Goal: Communication & Community: Answer question/provide support

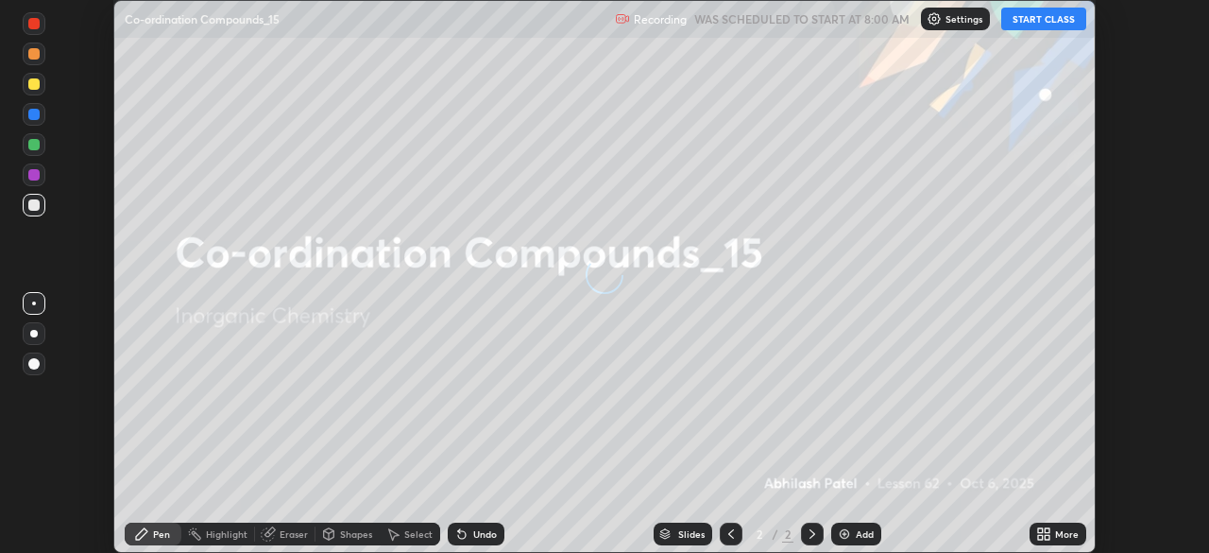
scroll to position [553, 1208]
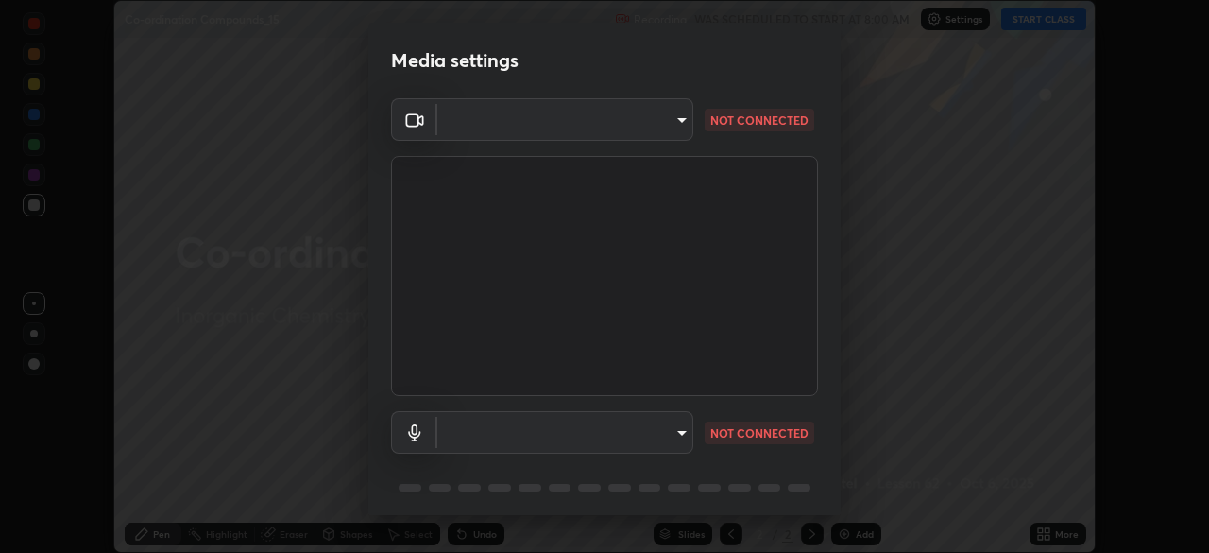
type input "e71460e2f3b1088b793b916af5c4649f3a08c12dec8142a086c785943032b170"
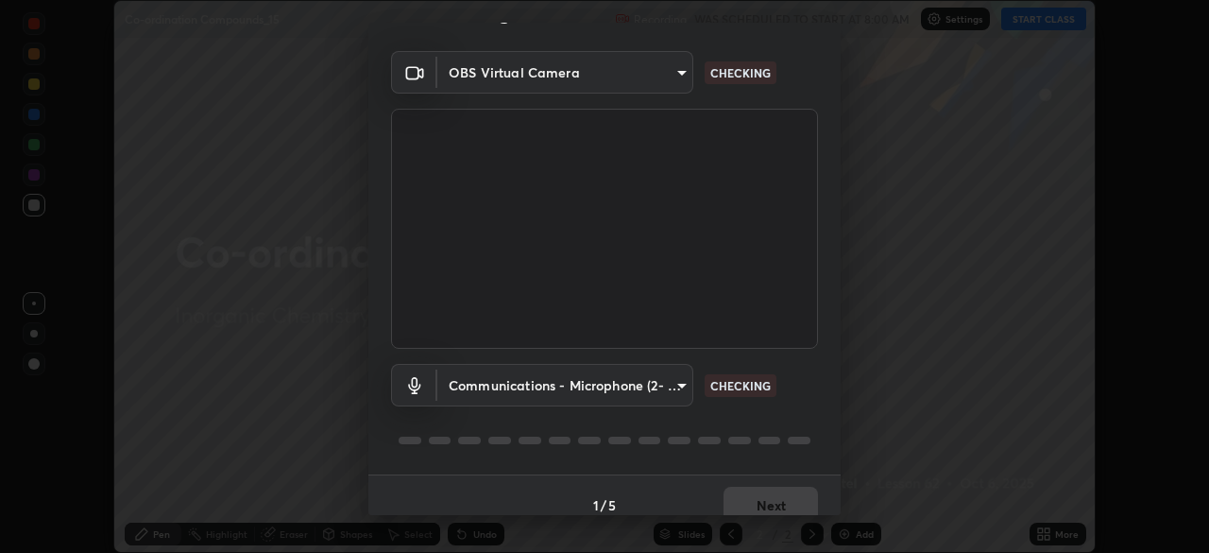
scroll to position [67, 0]
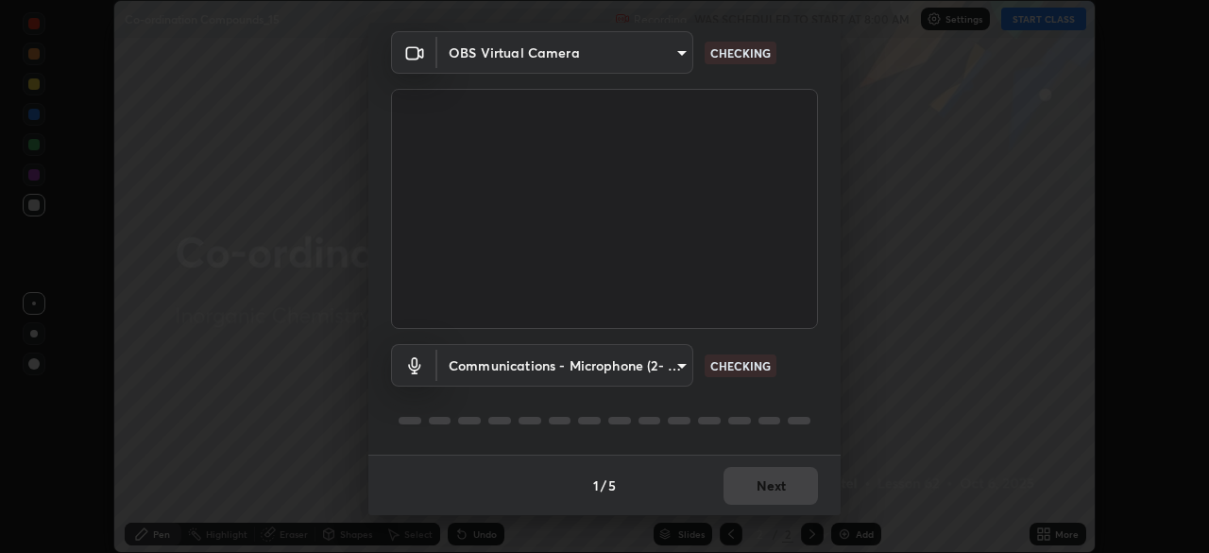
click at [673, 357] on body "Erase all Co-ordination Compounds_15 Recording WAS SCHEDULED TO START AT 8:00 A…" at bounding box center [604, 276] width 1209 height 553
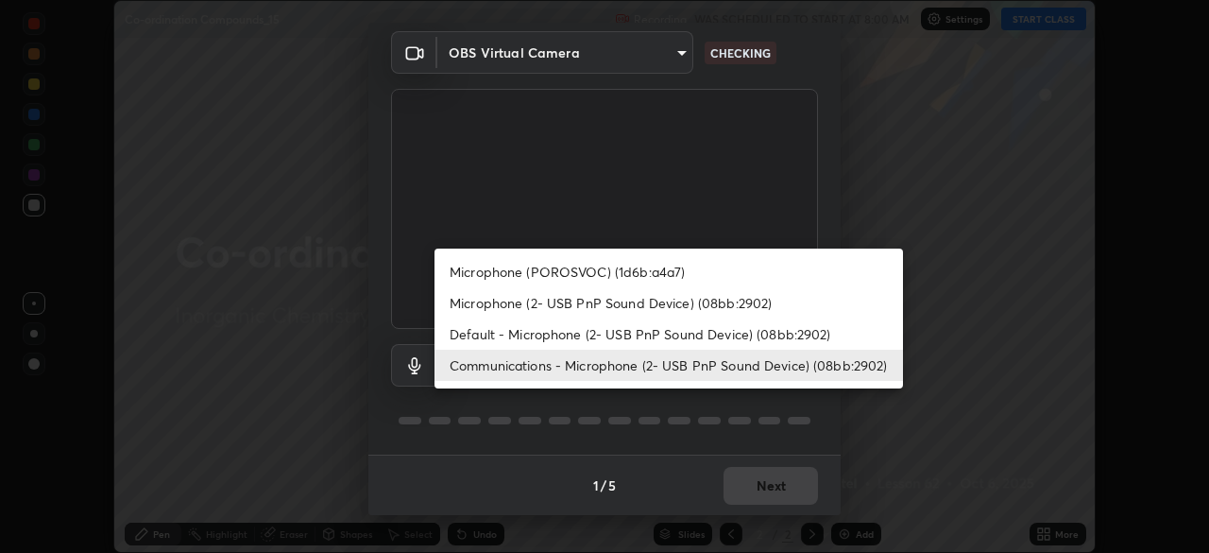
click at [709, 326] on li "Default - Microphone (2- USB PnP Sound Device) (08bb:2902)" at bounding box center [669, 333] width 469 height 31
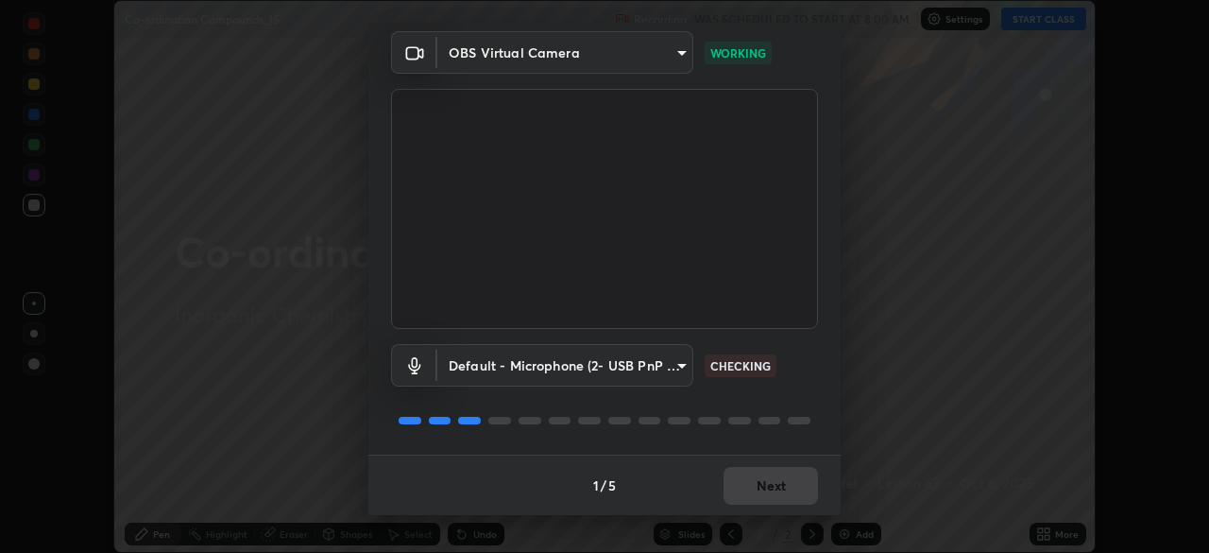
click at [666, 374] on body "Erase all Co-ordination Compounds_15 Recording WAS SCHEDULED TO START AT 8:00 A…" at bounding box center [604, 276] width 1209 height 553
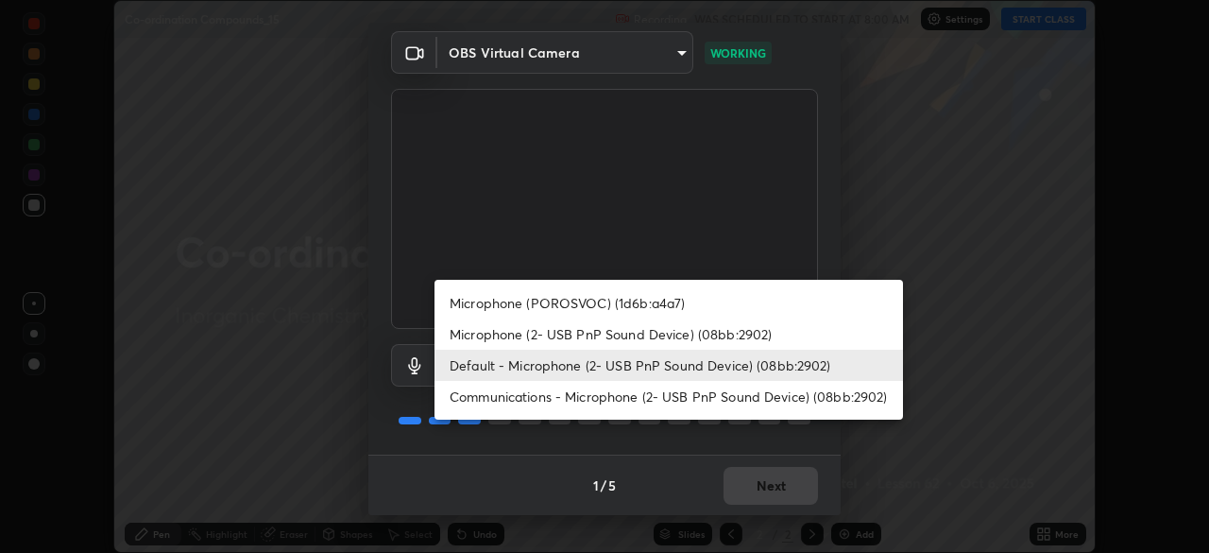
click at [687, 389] on li "Communications - Microphone (2- USB PnP Sound Device) (08bb:2902)" at bounding box center [669, 396] width 469 height 31
type input "communications"
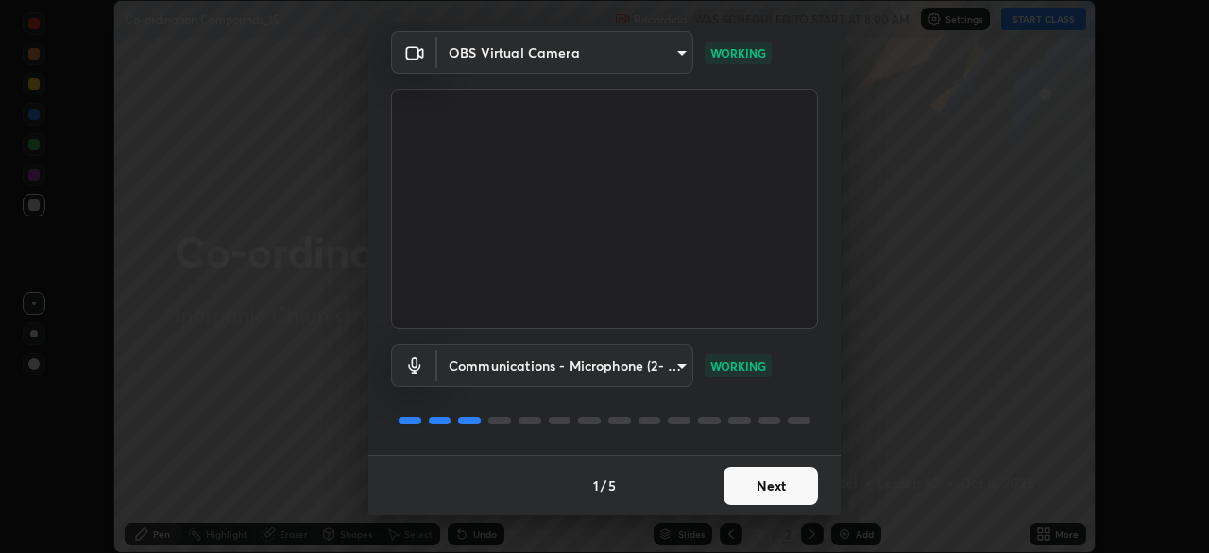
click at [781, 473] on button "Next" at bounding box center [771, 486] width 94 height 38
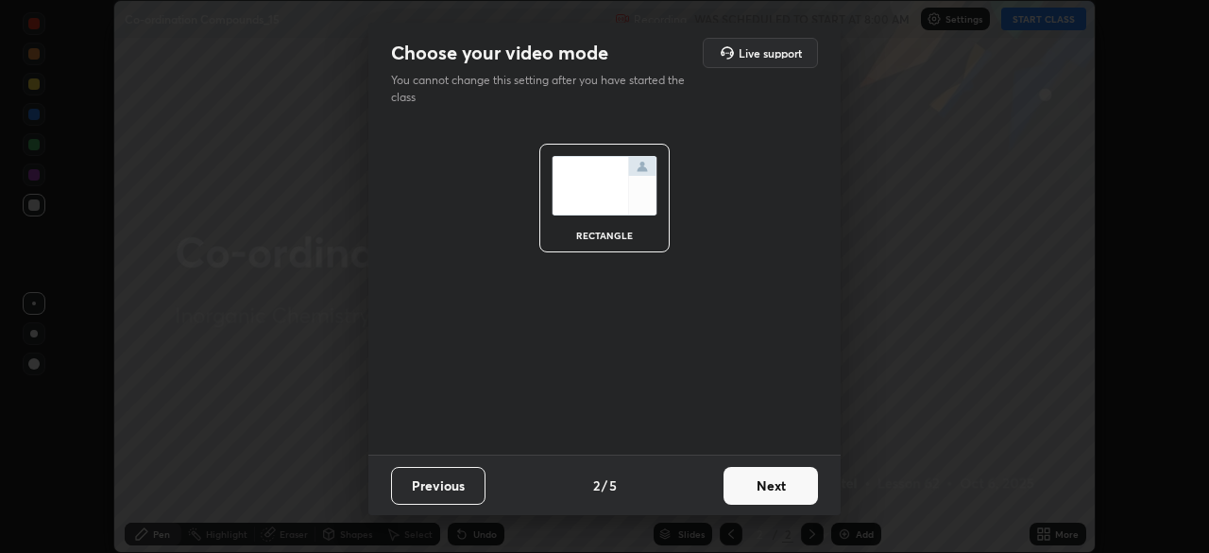
scroll to position [0, 0]
click at [785, 469] on button "Next" at bounding box center [771, 486] width 94 height 38
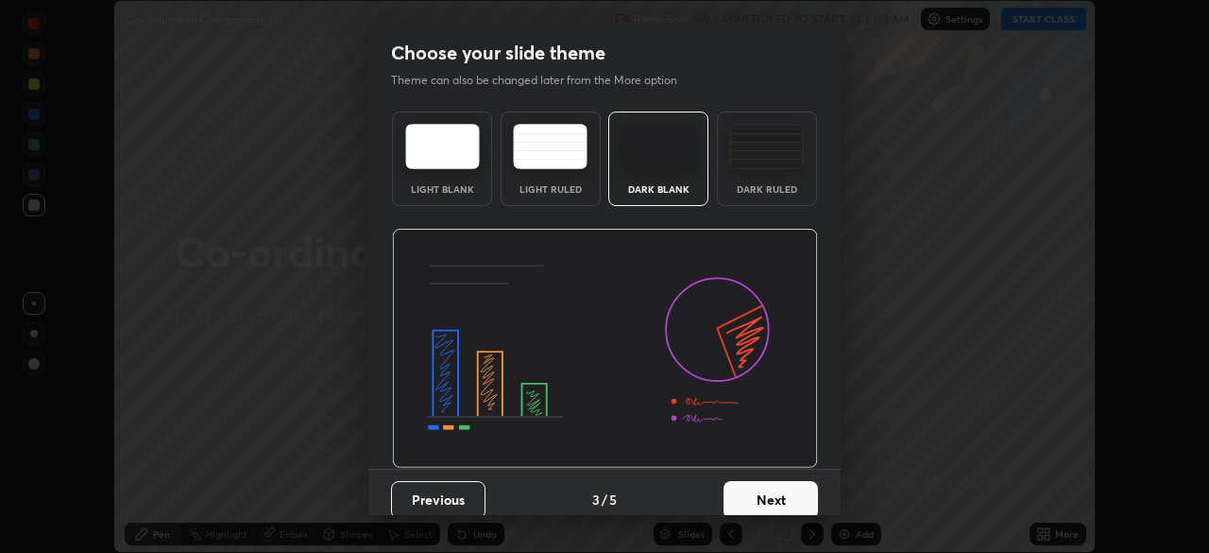
click at [787, 470] on div "Previous 3 / 5 Next" at bounding box center [604, 499] width 472 height 60
click at [799, 488] on button "Next" at bounding box center [771, 500] width 94 height 38
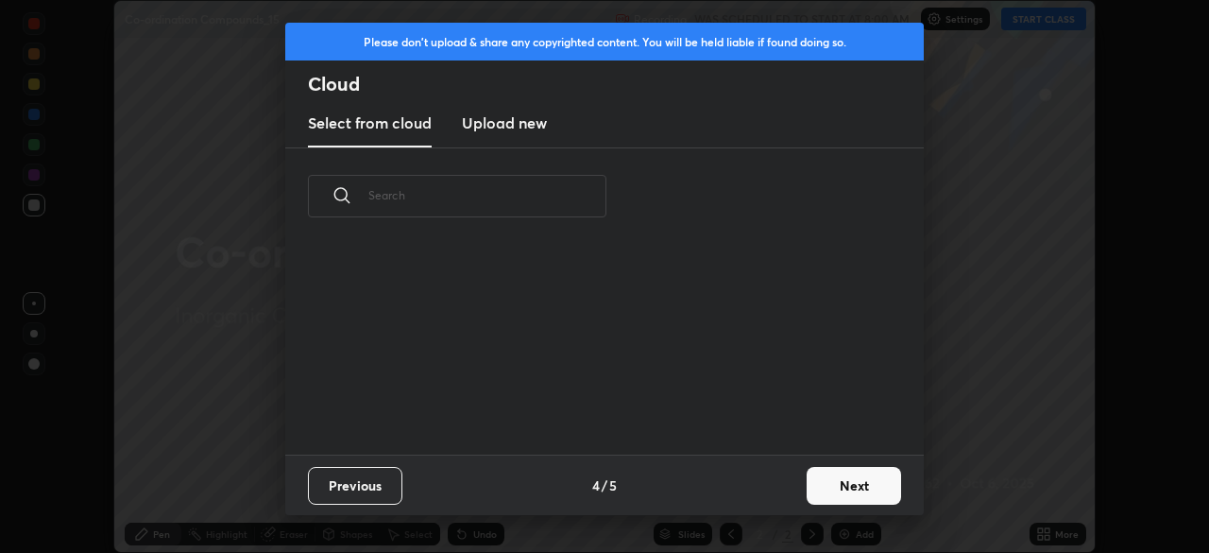
click at [830, 483] on button "Next" at bounding box center [854, 486] width 94 height 38
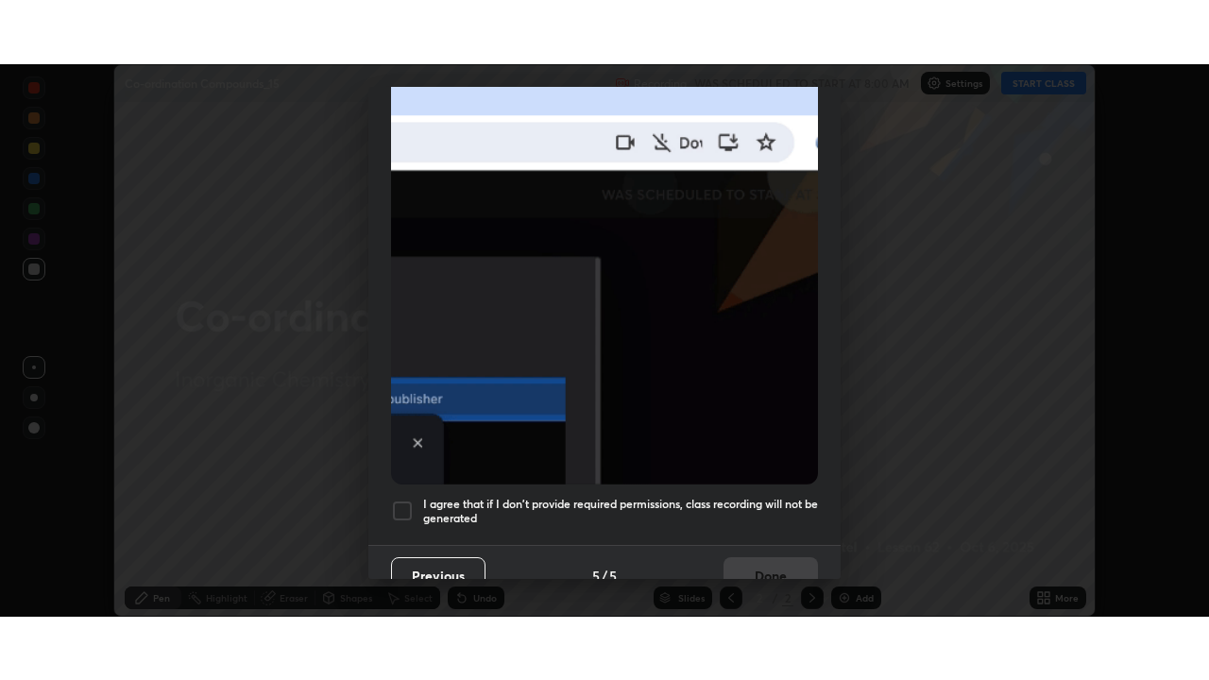
scroll to position [453, 0]
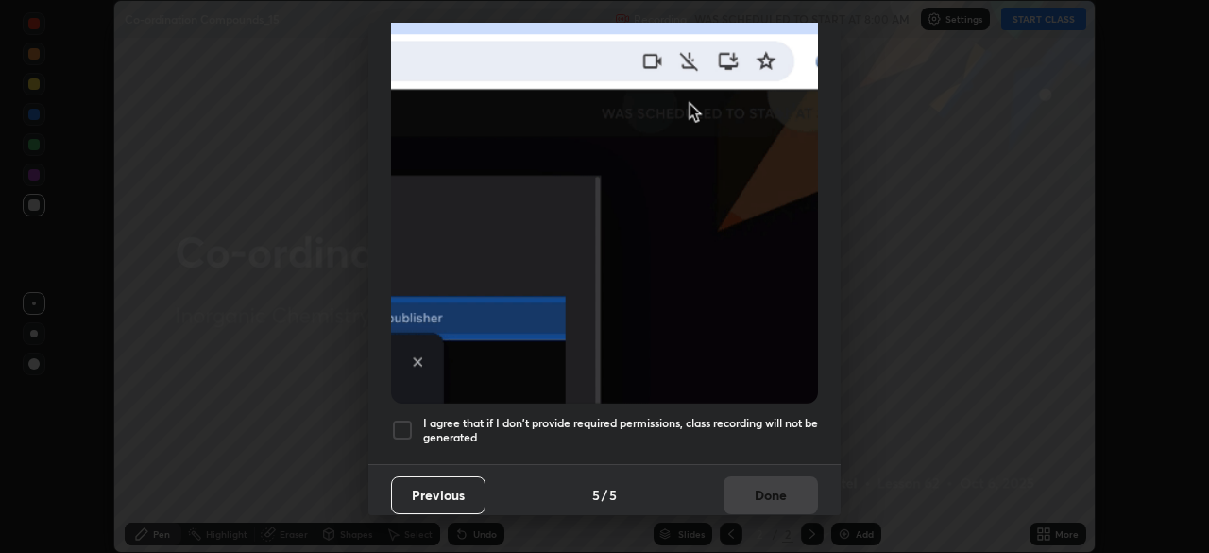
click at [768, 416] on h5 "I agree that if I don't provide required permissions, class recording will not …" at bounding box center [620, 430] width 395 height 29
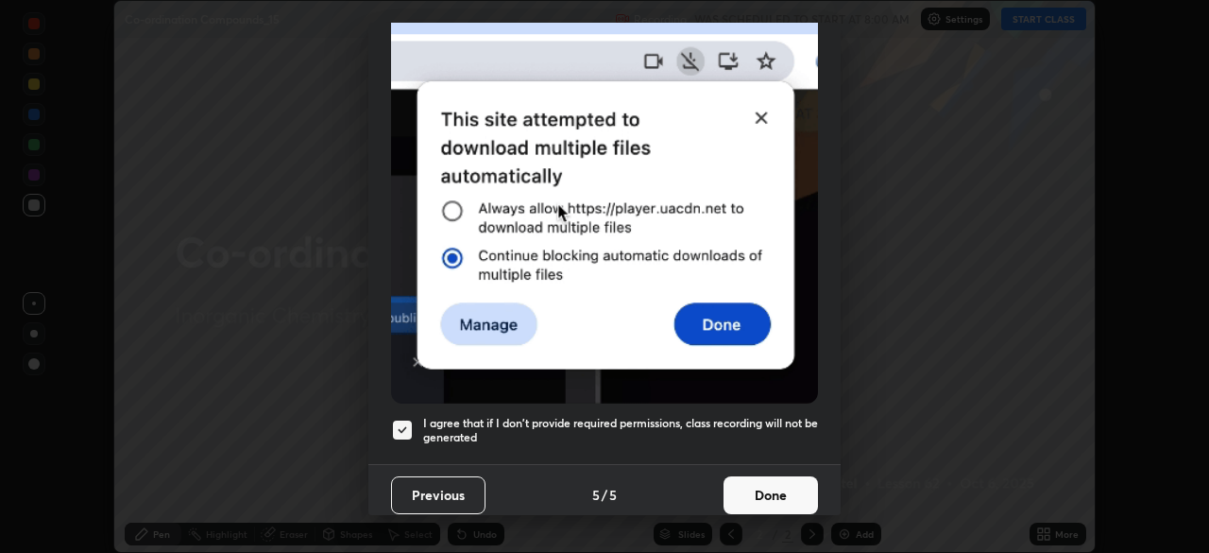
click at [770, 479] on button "Done" at bounding box center [771, 495] width 94 height 38
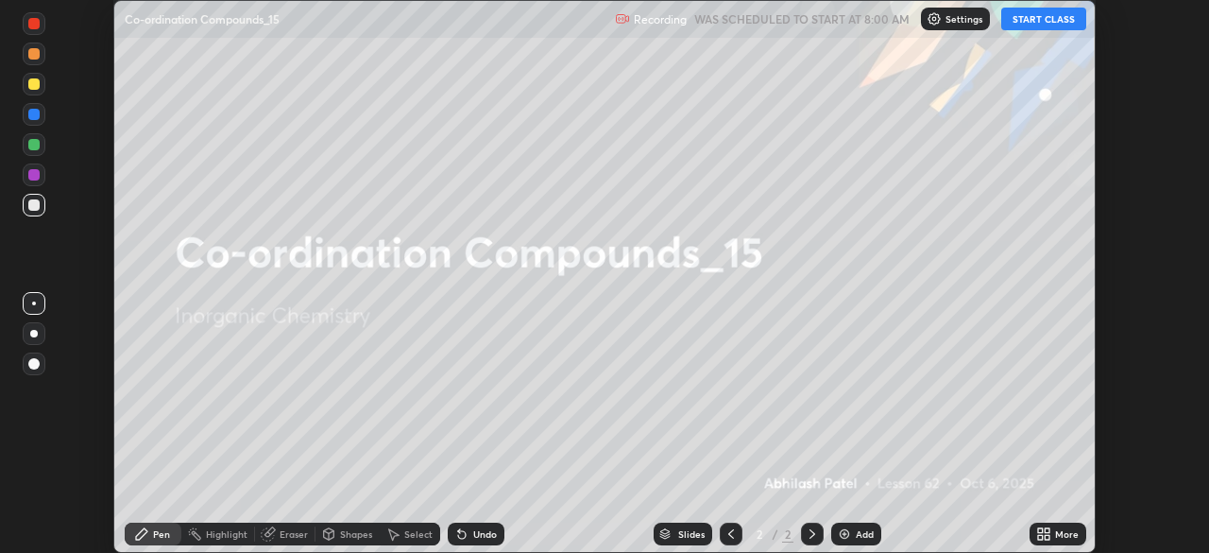
click at [1047, 530] on icon at bounding box center [1047, 530] width 5 height 5
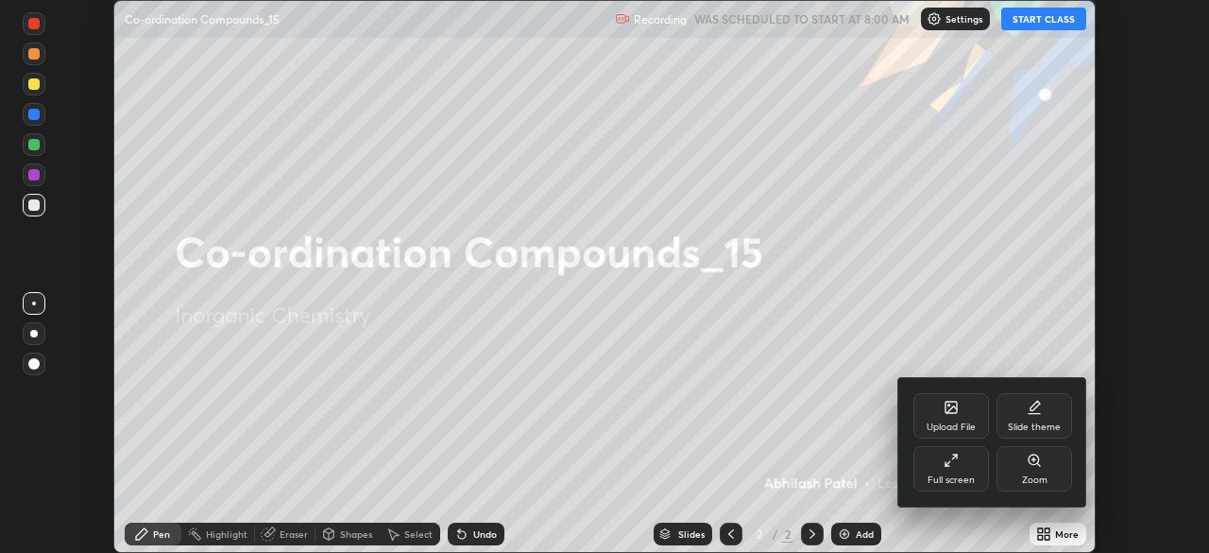
click at [968, 475] on div "Full screen" at bounding box center [951, 479] width 47 height 9
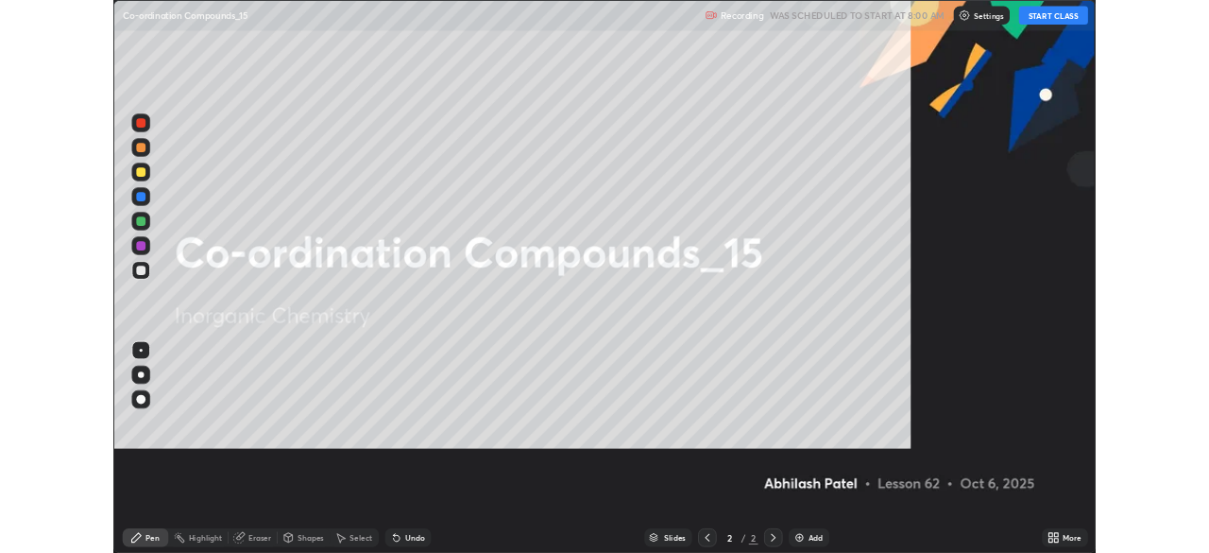
scroll to position [680, 1209]
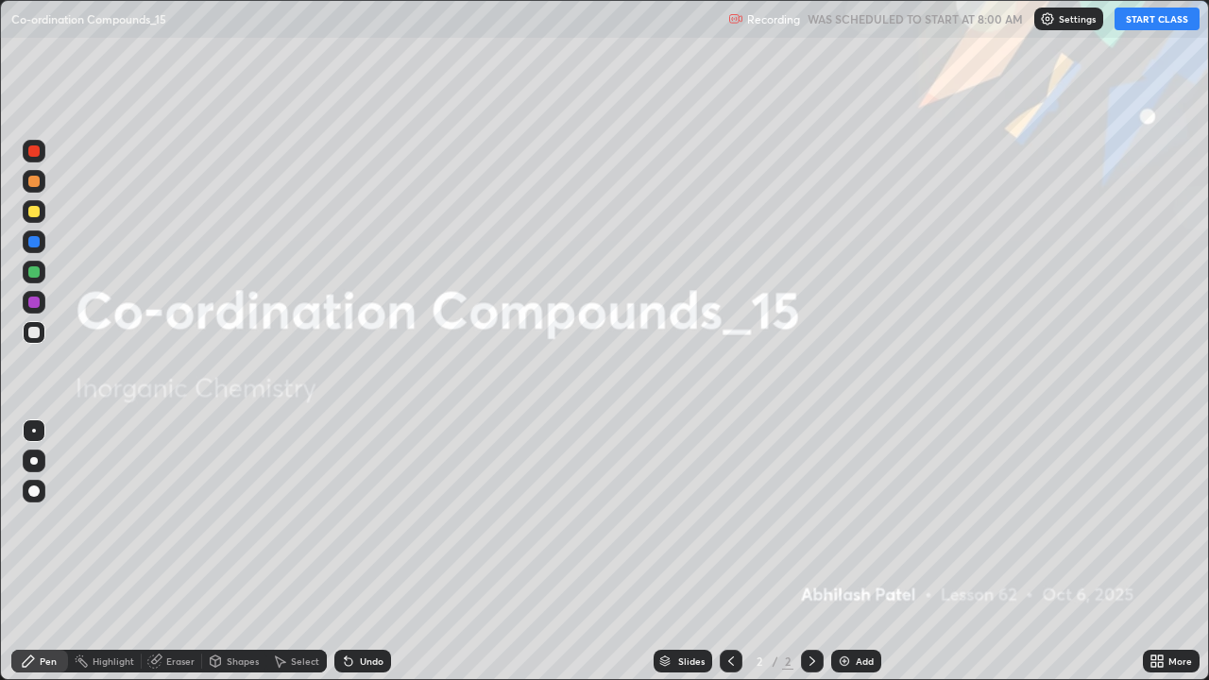
click at [1166, 18] on button "START CLASS" at bounding box center [1157, 19] width 85 height 23
click at [861, 552] on div "Add" at bounding box center [865, 661] width 18 height 9
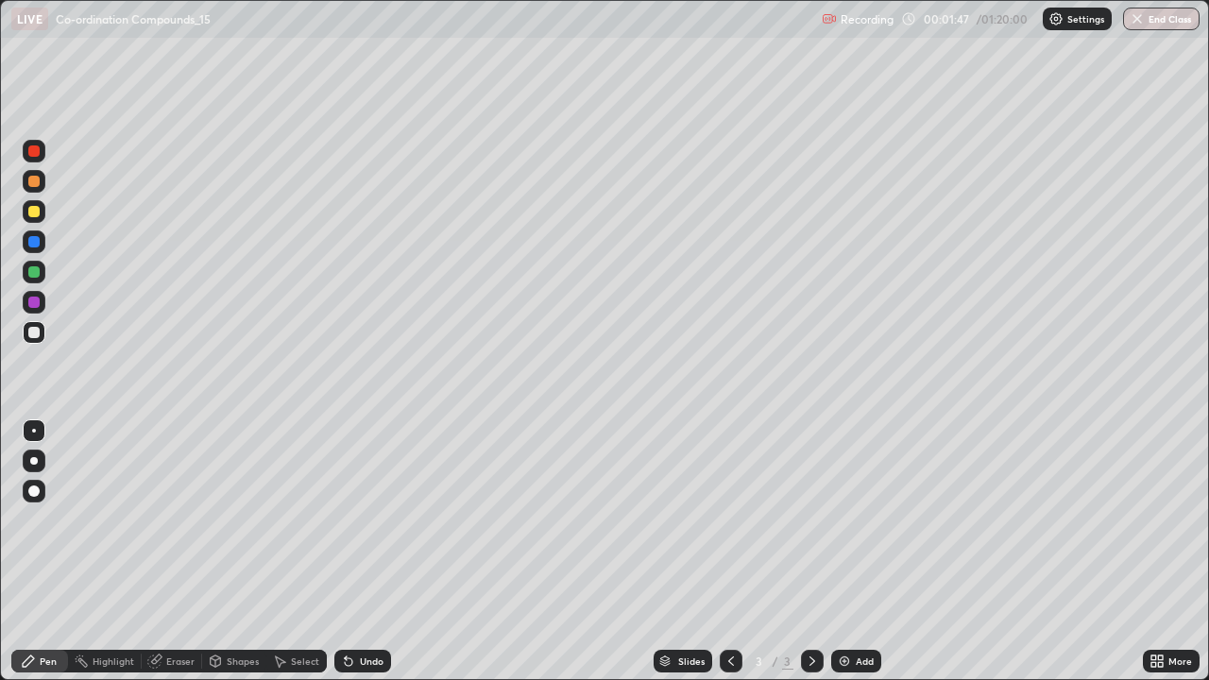
click at [44, 205] on div at bounding box center [34, 211] width 23 height 23
click at [37, 470] on div at bounding box center [34, 461] width 23 height 23
click at [370, 552] on div "Undo" at bounding box center [362, 661] width 57 height 23
click at [361, 552] on div "Undo" at bounding box center [362, 661] width 57 height 23
click at [368, 552] on div "Undo" at bounding box center [372, 661] width 24 height 9
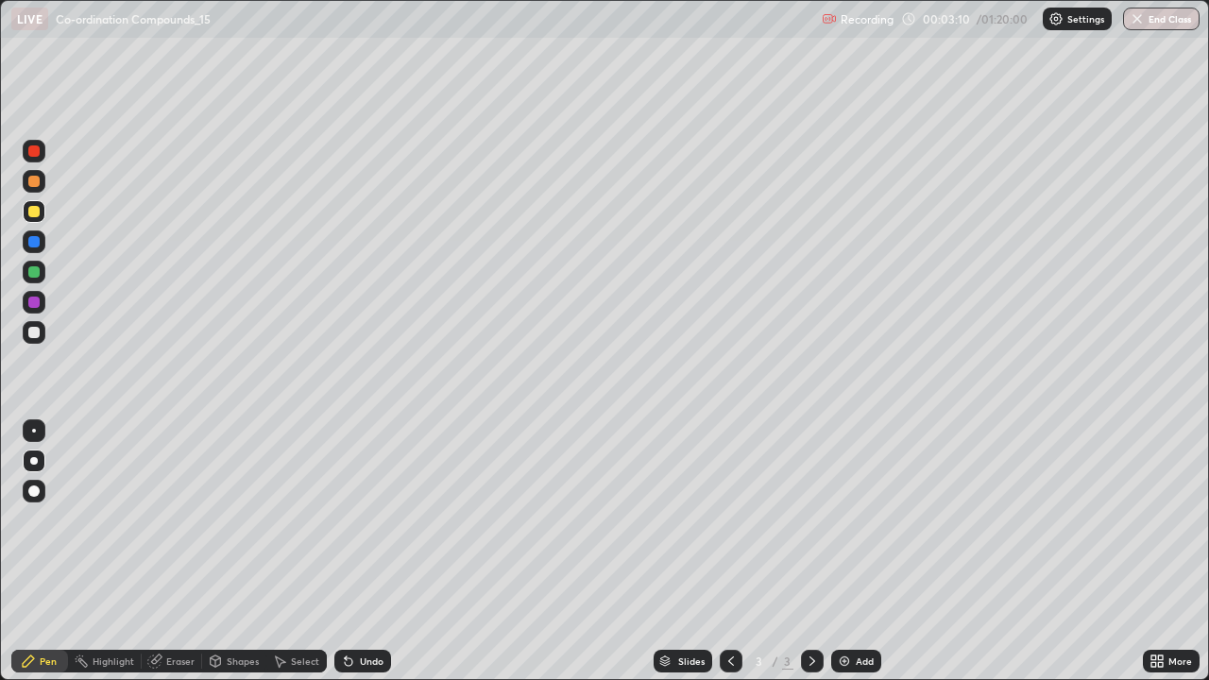
click at [375, 552] on div "Undo" at bounding box center [362, 661] width 57 height 23
click at [370, 552] on div "Undo" at bounding box center [362, 661] width 57 height 23
click at [363, 552] on div "Undo" at bounding box center [362, 661] width 57 height 23
click at [364, 552] on div "Undo" at bounding box center [362, 661] width 57 height 23
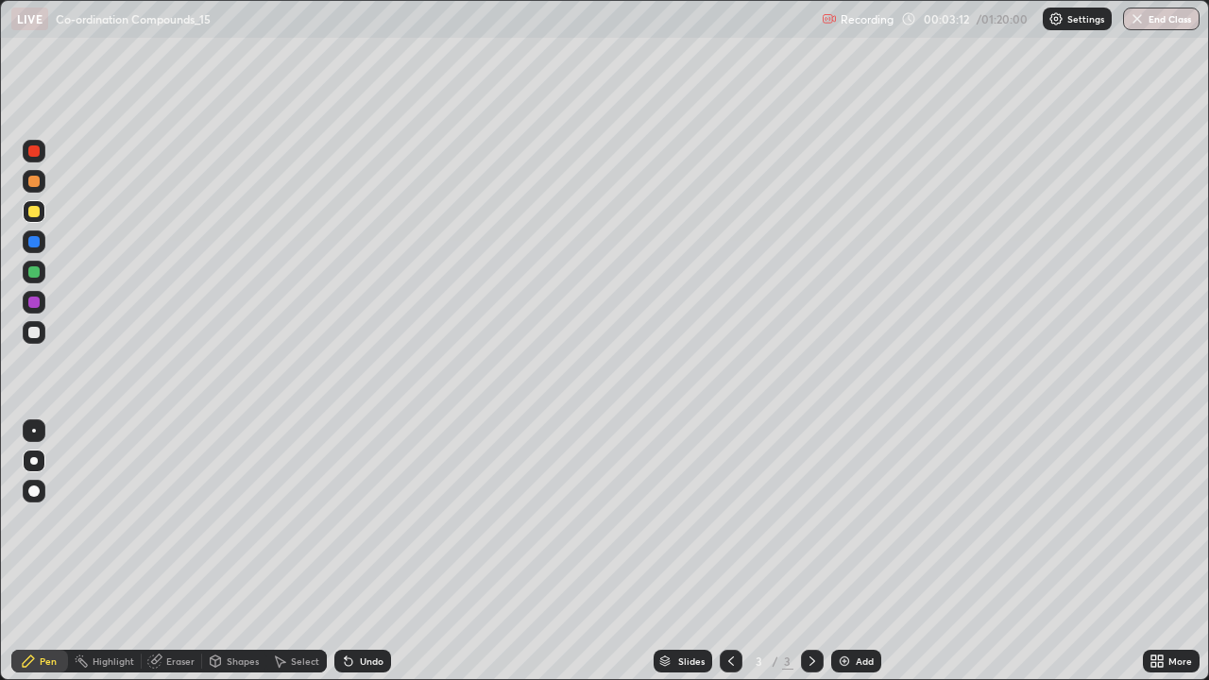
click at [362, 552] on div "Undo" at bounding box center [362, 661] width 57 height 23
click at [242, 552] on div "Shapes" at bounding box center [243, 661] width 32 height 9
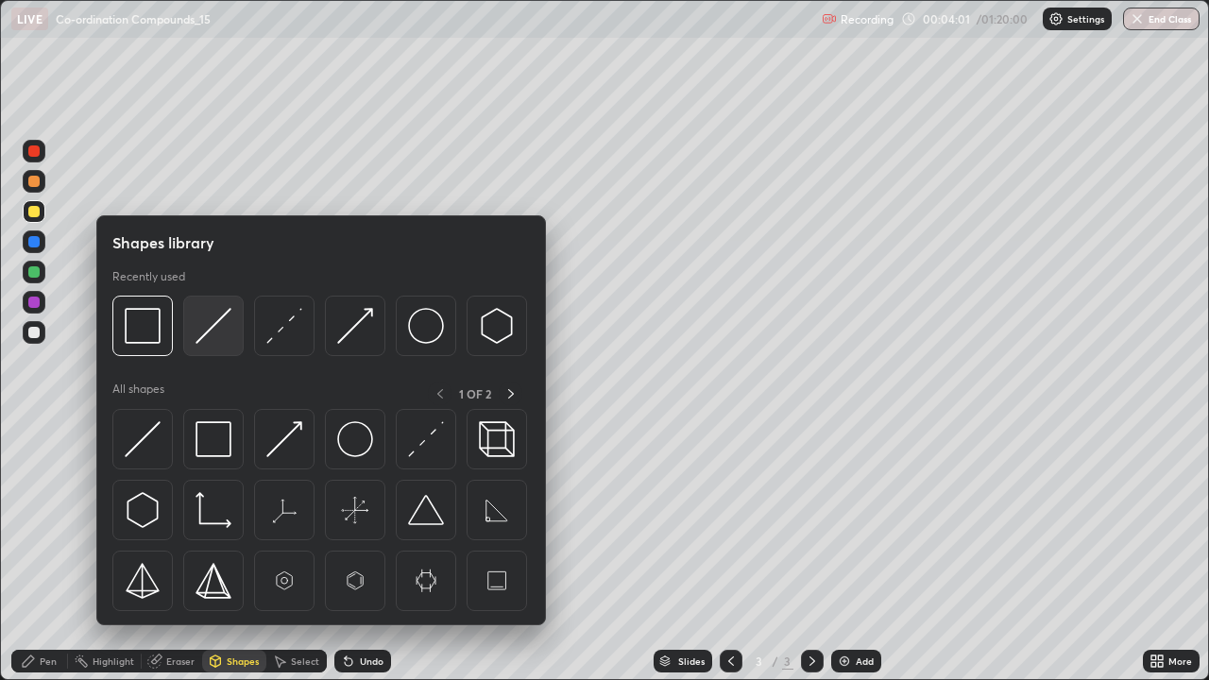
click at [215, 334] on img at bounding box center [214, 326] width 36 height 36
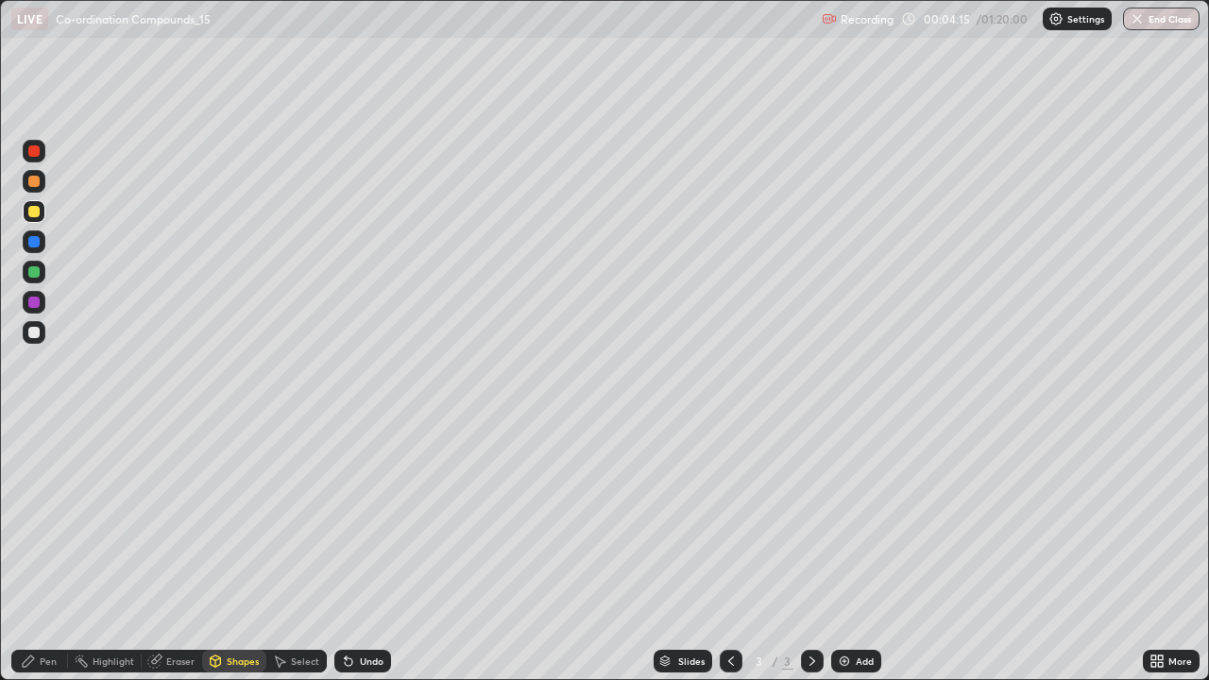
click at [367, 552] on div "Undo" at bounding box center [362, 661] width 57 height 23
click at [60, 552] on div "Pen" at bounding box center [39, 661] width 57 height 23
click at [36, 261] on div at bounding box center [34, 272] width 23 height 23
click at [865, 552] on div "Add" at bounding box center [865, 661] width 18 height 9
click at [367, 552] on div "Undo" at bounding box center [372, 661] width 24 height 9
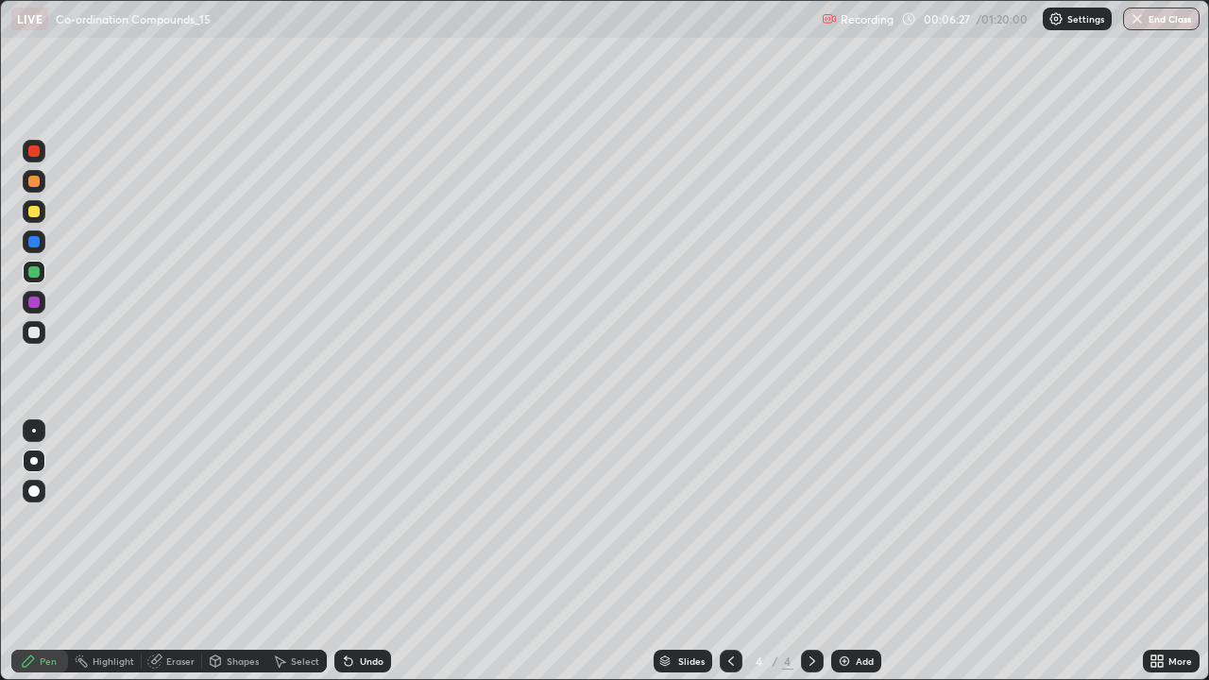
click at [367, 552] on div "Undo" at bounding box center [372, 661] width 24 height 9
click at [372, 552] on div "Undo" at bounding box center [362, 661] width 57 height 23
click at [30, 249] on div at bounding box center [34, 242] width 23 height 23
click at [856, 552] on div "Add" at bounding box center [865, 661] width 18 height 9
click at [35, 323] on div at bounding box center [34, 332] width 23 height 23
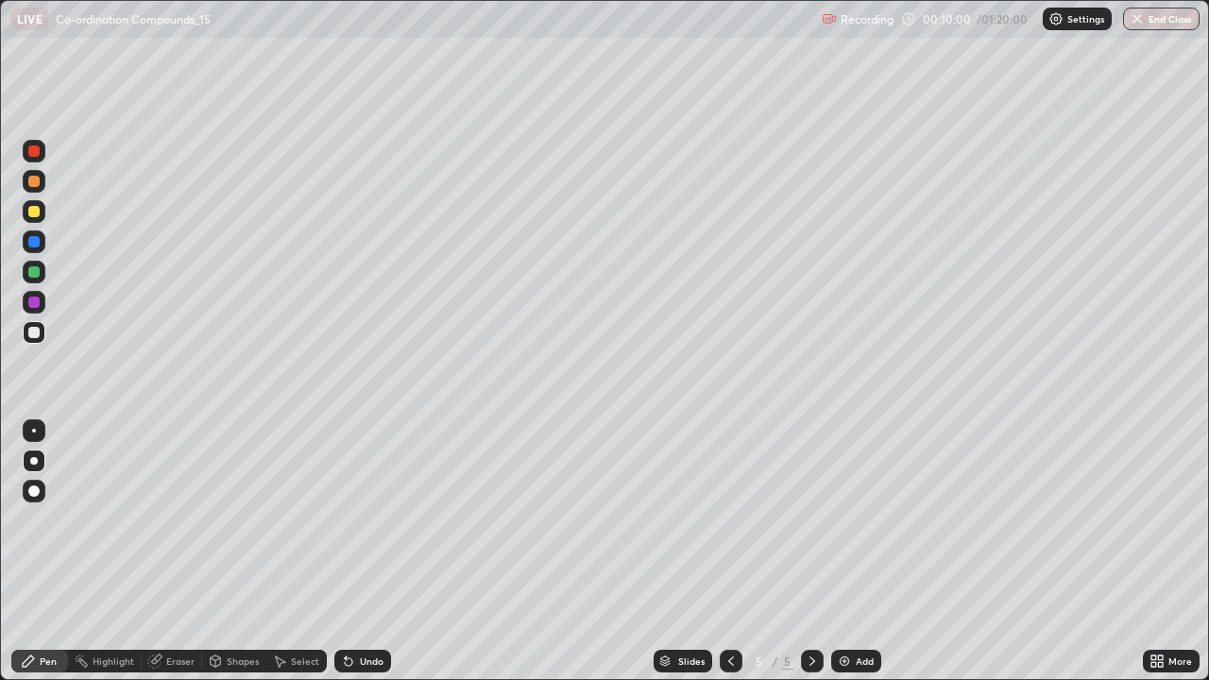
click at [178, 552] on div "Eraser" at bounding box center [180, 661] width 28 height 9
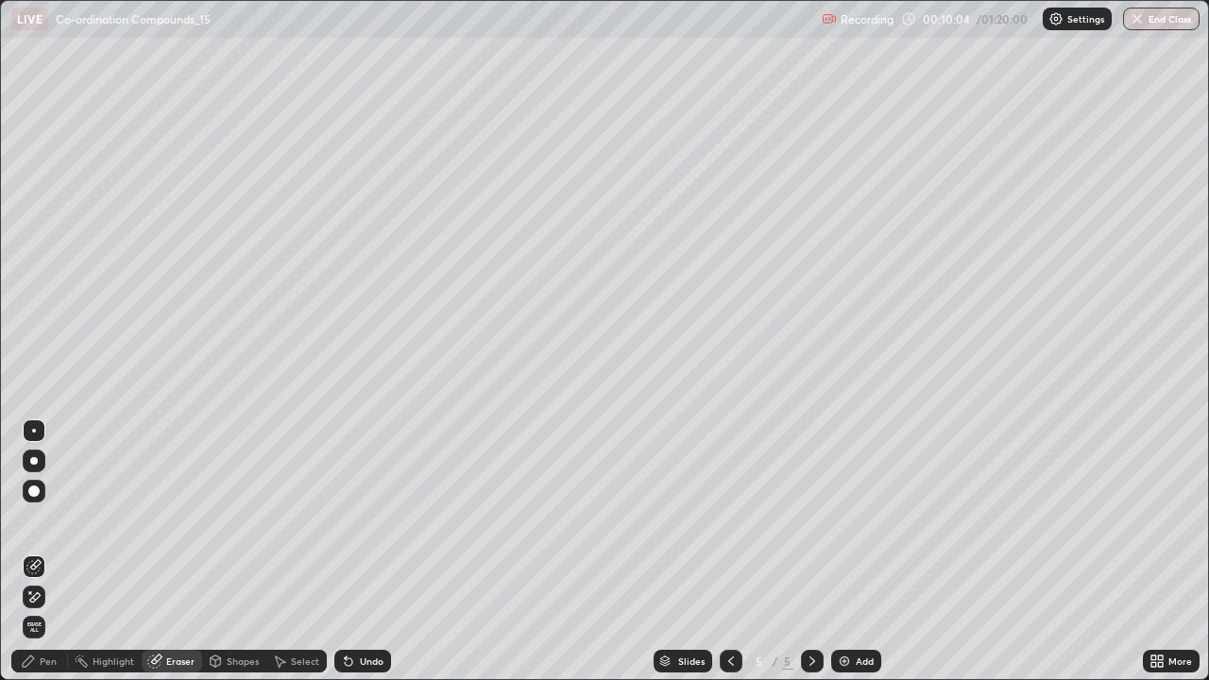
click at [59, 552] on div "Pen" at bounding box center [39, 661] width 57 height 23
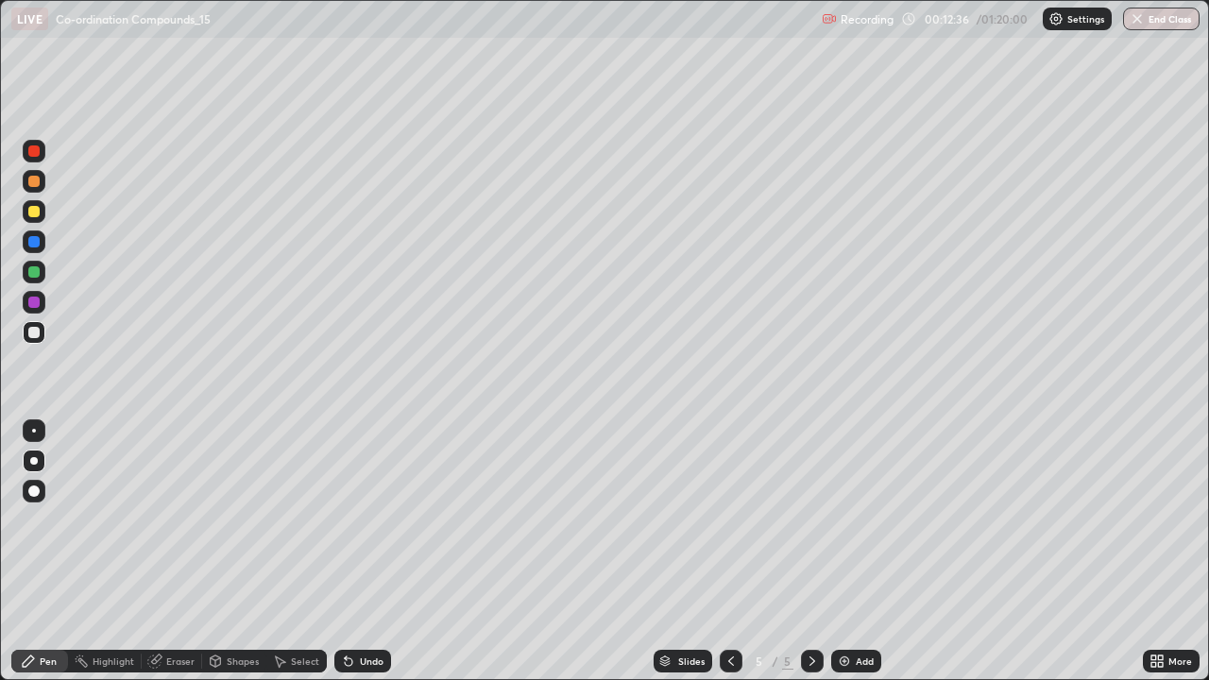
click at [856, 552] on div "Add" at bounding box center [865, 661] width 18 height 9
click at [362, 552] on div "Undo" at bounding box center [359, 661] width 64 height 38
click at [167, 552] on div "Eraser" at bounding box center [180, 661] width 28 height 9
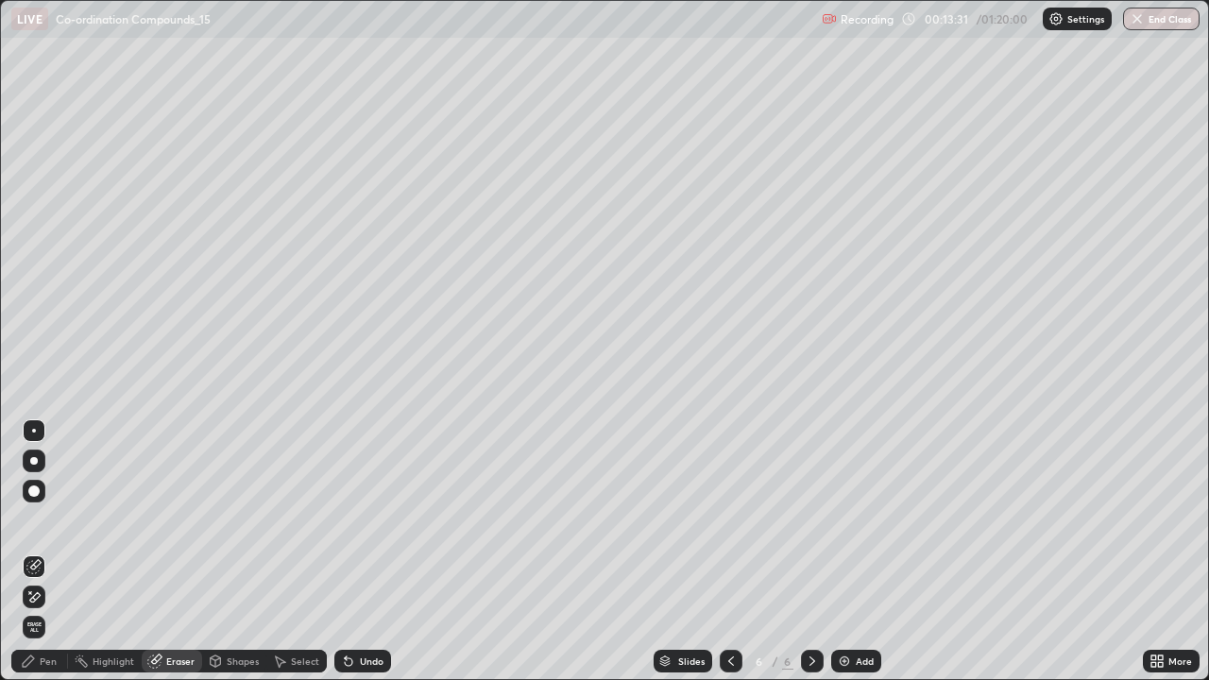
click at [47, 552] on div "Pen" at bounding box center [48, 661] width 17 height 9
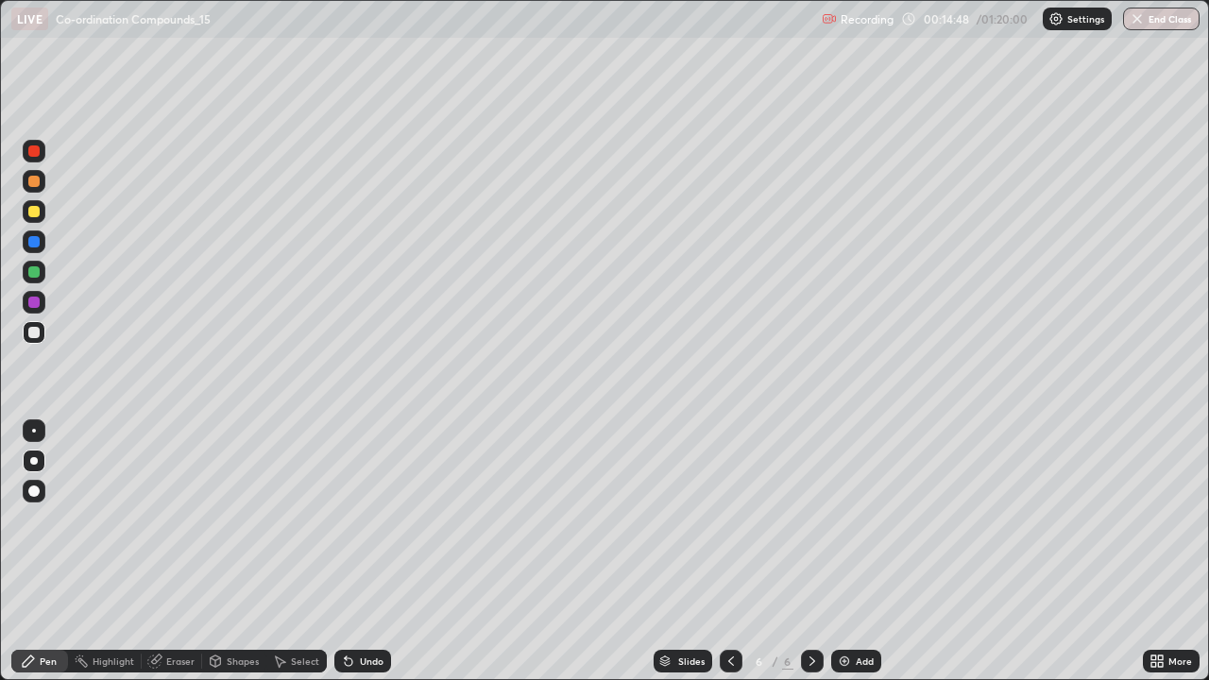
click at [345, 552] on icon at bounding box center [346, 658] width 2 height 2
click at [365, 552] on div "Undo" at bounding box center [372, 661] width 24 height 9
click at [367, 552] on div "Undo" at bounding box center [372, 661] width 24 height 9
click at [380, 552] on div "Undo" at bounding box center [372, 661] width 24 height 9
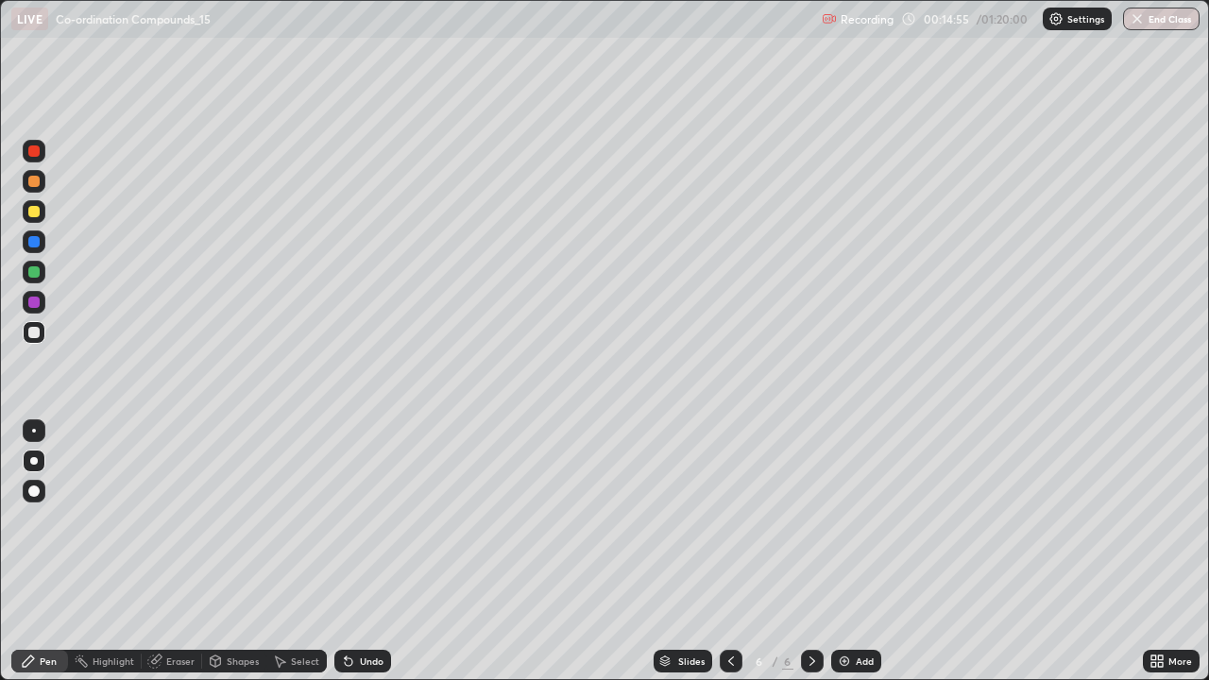
click at [375, 552] on div "Undo" at bounding box center [372, 661] width 24 height 9
click at [870, 552] on div "Add" at bounding box center [865, 661] width 18 height 9
click at [363, 552] on div "Undo" at bounding box center [372, 661] width 24 height 9
click at [364, 552] on div "Undo" at bounding box center [372, 661] width 24 height 9
click at [357, 552] on div "Undo" at bounding box center [362, 661] width 57 height 23
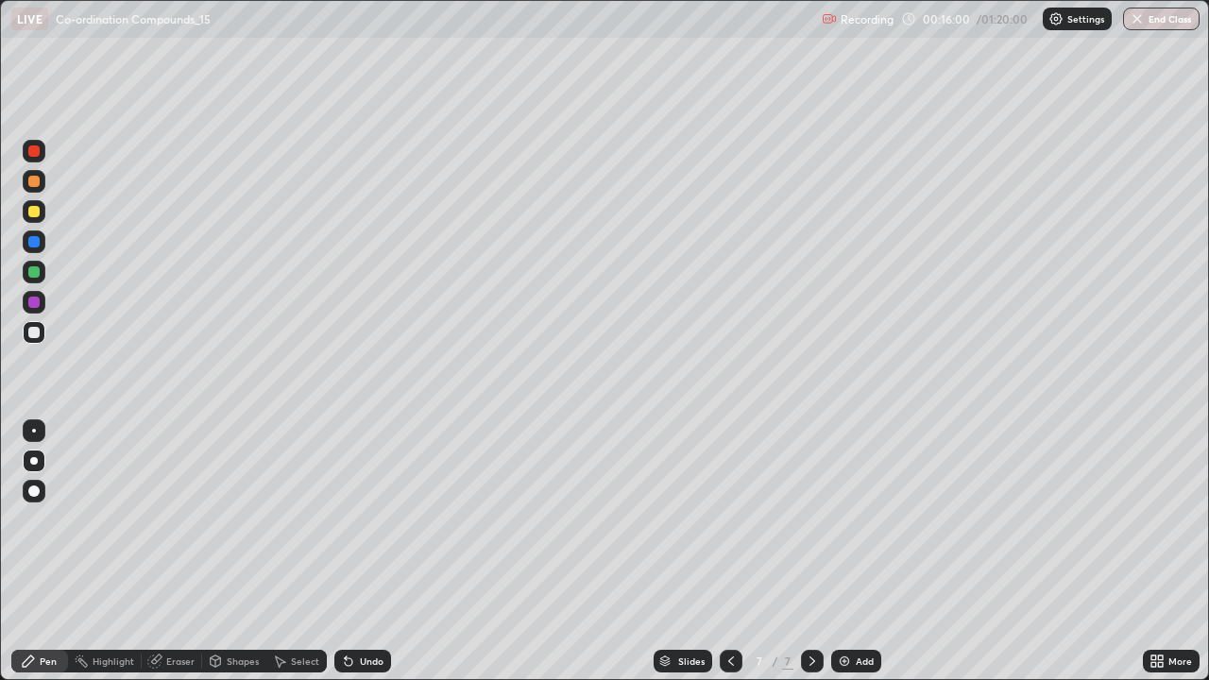
click at [357, 552] on div "Undo" at bounding box center [362, 661] width 57 height 23
click at [345, 552] on icon at bounding box center [346, 658] width 2 height 2
click at [364, 552] on div "Undo" at bounding box center [362, 661] width 57 height 23
click at [357, 552] on div "Undo" at bounding box center [362, 661] width 57 height 23
click at [366, 552] on div "Undo" at bounding box center [372, 661] width 24 height 9
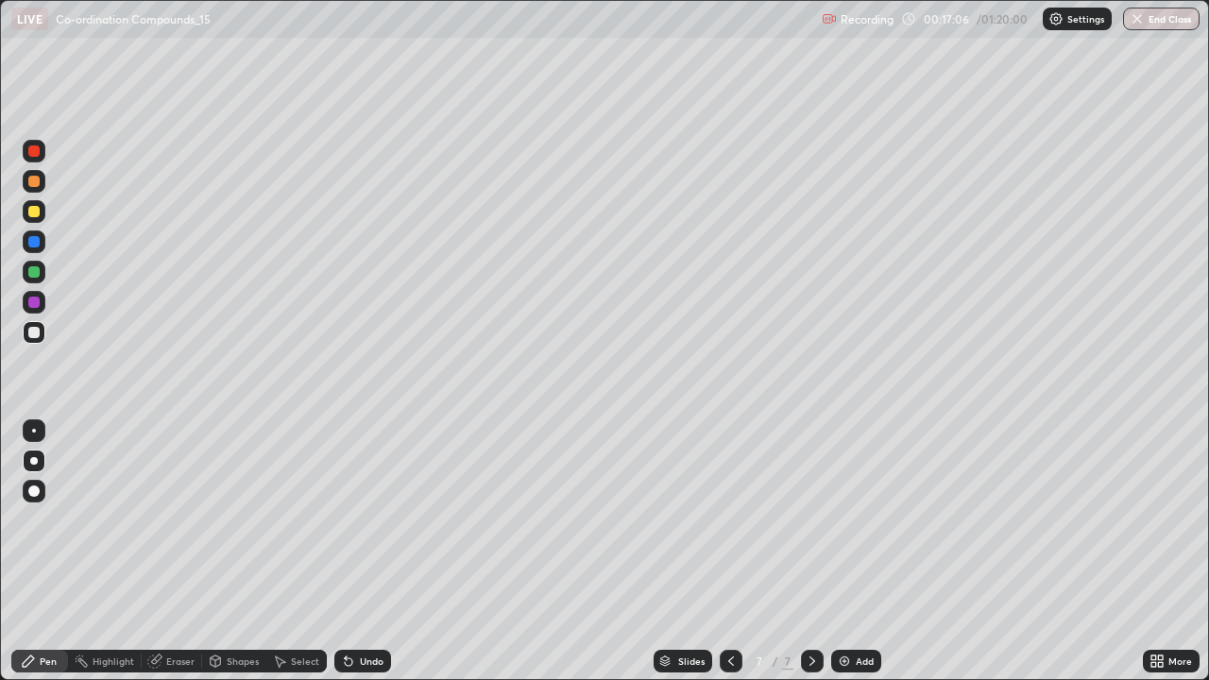
click at [363, 552] on div "Undo" at bounding box center [362, 661] width 57 height 23
click at [44, 297] on div at bounding box center [34, 302] width 23 height 23
click at [734, 552] on icon at bounding box center [731, 661] width 15 height 15
click at [361, 552] on div "Undo" at bounding box center [362, 661] width 57 height 23
click at [301, 552] on div "Select" at bounding box center [305, 661] width 28 height 9
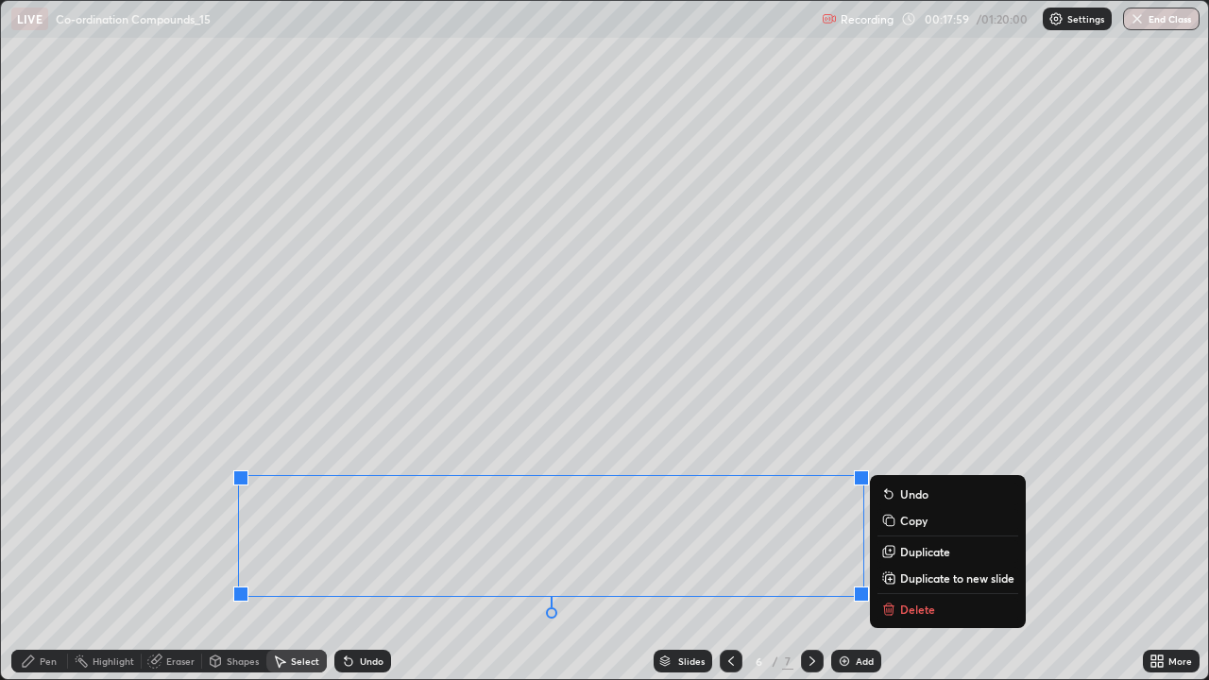
click at [602, 408] on div "0 ° Undo Copy Duplicate Duplicate to new slide Delete" at bounding box center [604, 340] width 1207 height 678
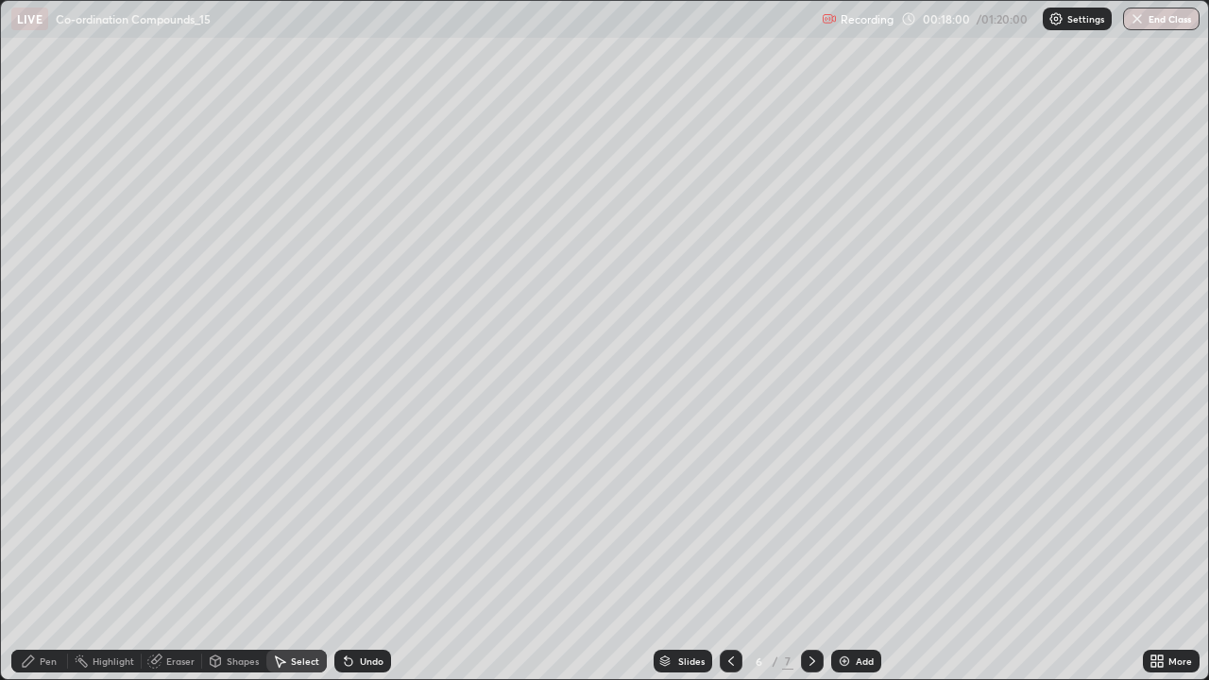
click at [189, 552] on div "Eraser" at bounding box center [172, 661] width 60 height 23
click at [54, 552] on div "Pen" at bounding box center [48, 661] width 17 height 9
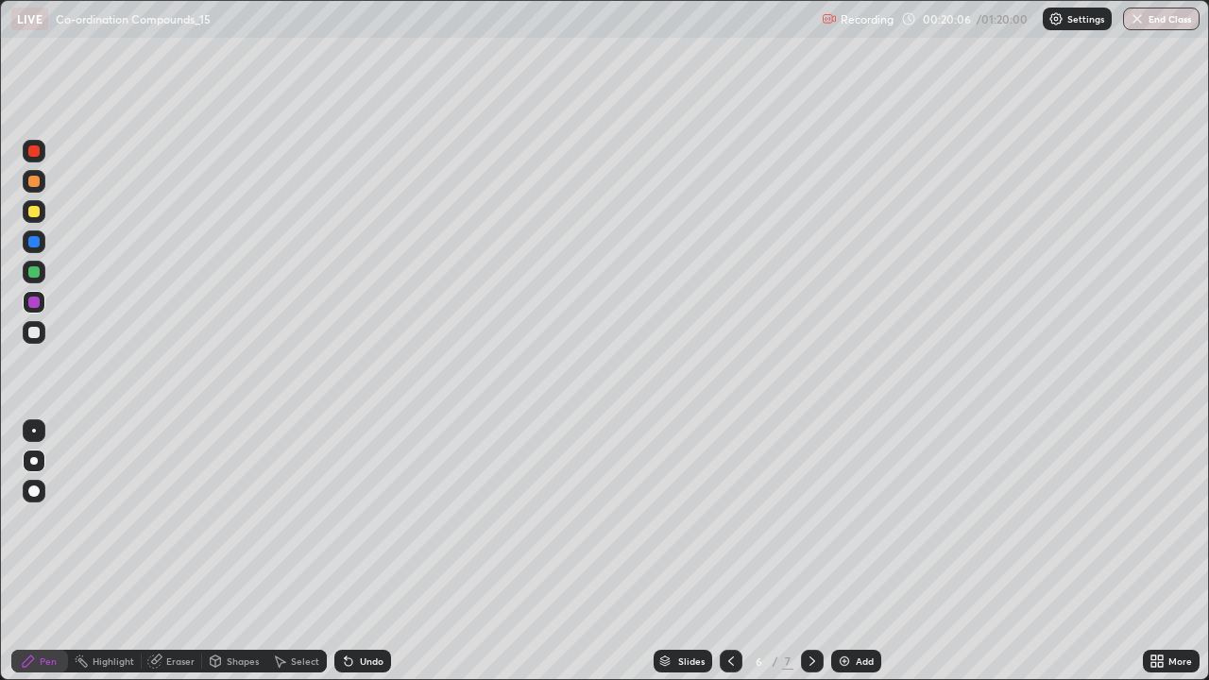
click at [179, 552] on div "Eraser" at bounding box center [180, 661] width 28 height 9
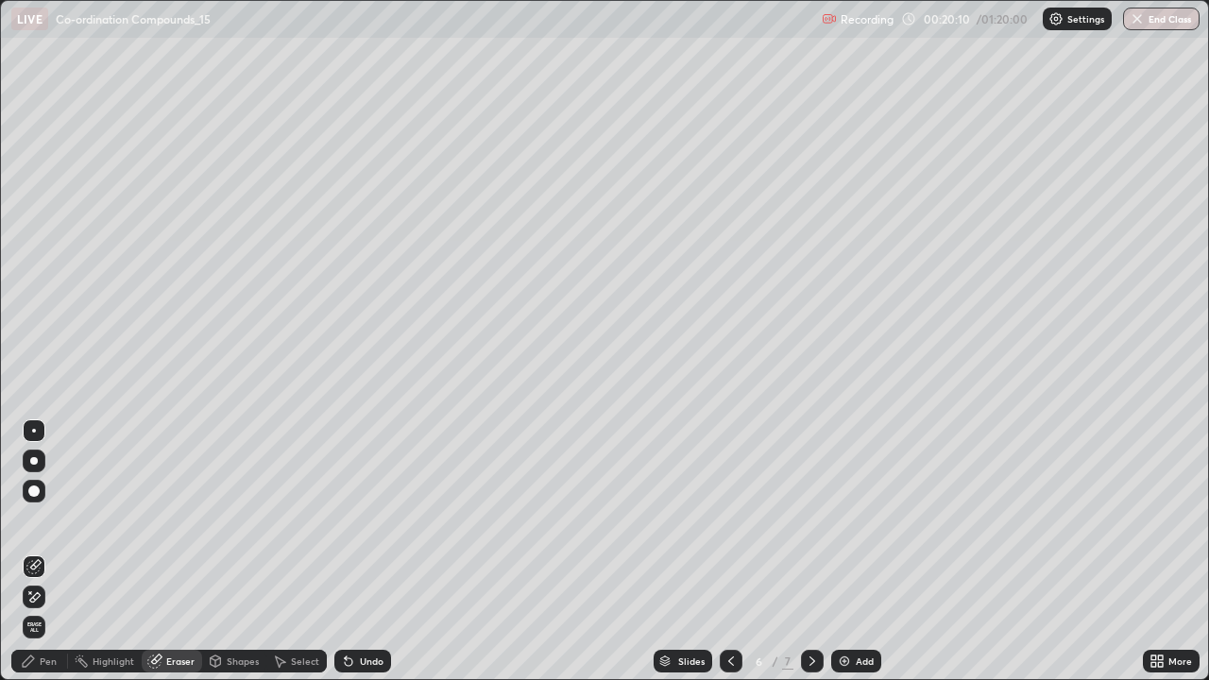
click at [59, 552] on div "Pen" at bounding box center [39, 661] width 57 height 23
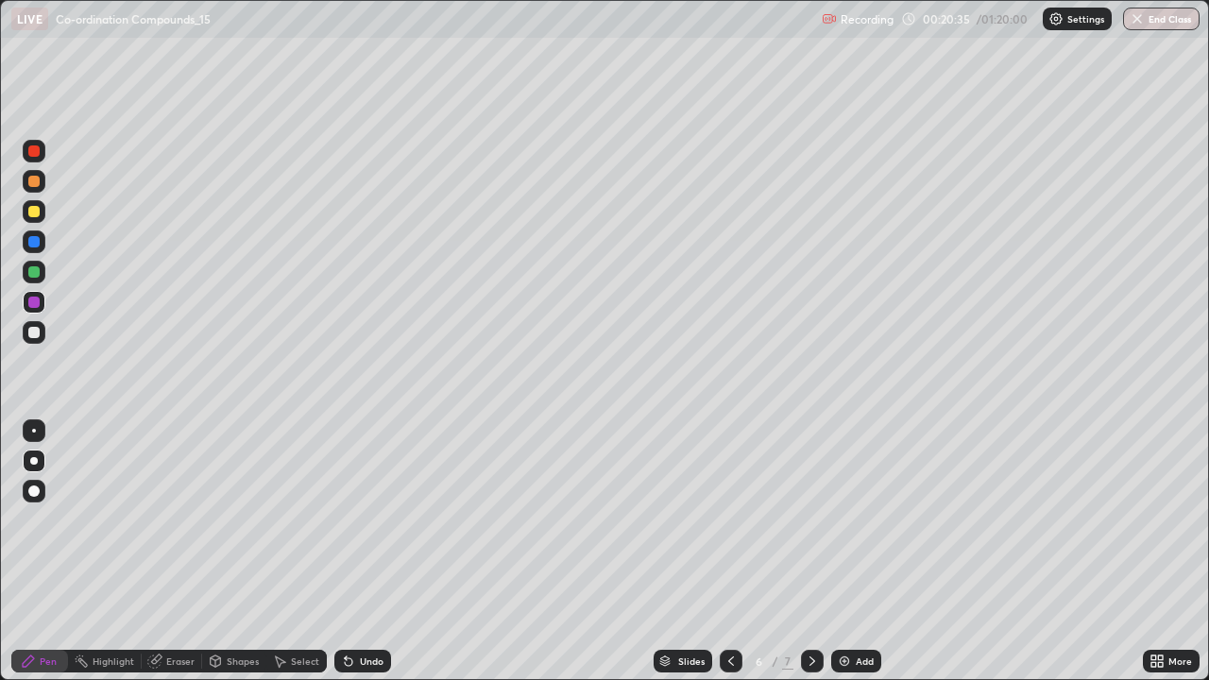
click at [810, 552] on icon at bounding box center [812, 661] width 15 height 15
click at [739, 552] on div at bounding box center [731, 661] width 23 height 23
click at [820, 552] on div at bounding box center [812, 661] width 23 height 38
click at [803, 552] on div at bounding box center [812, 661] width 23 height 38
click at [856, 552] on div "Add" at bounding box center [865, 661] width 18 height 9
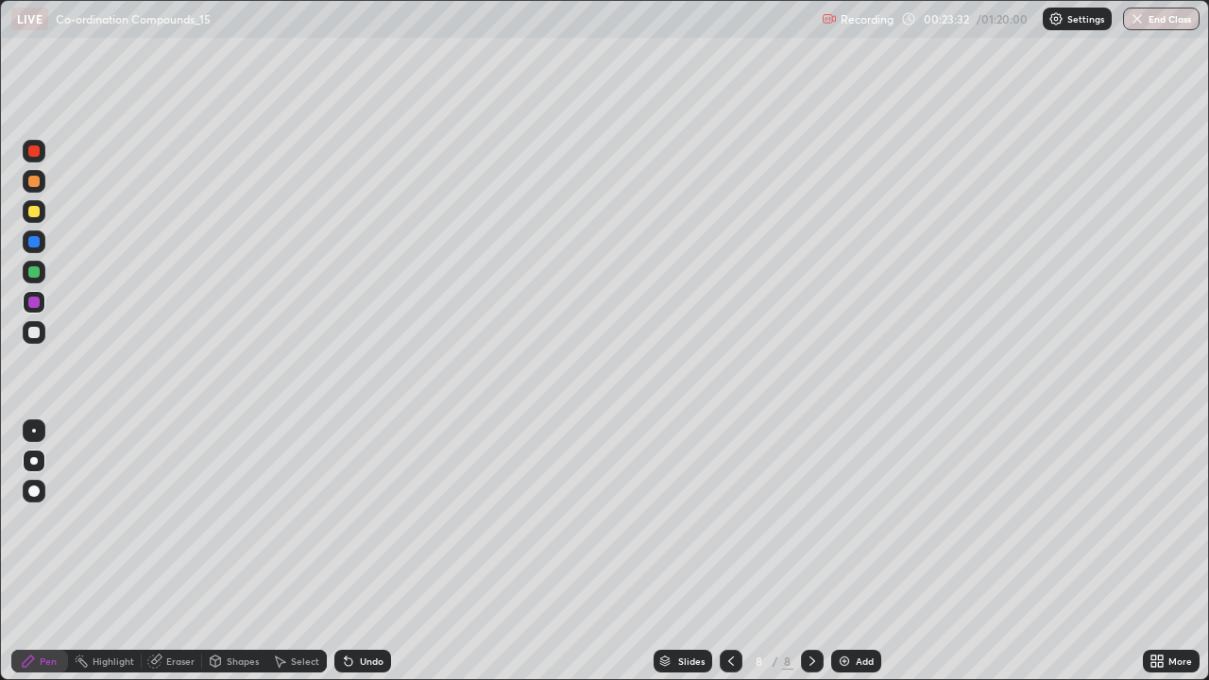
click at [38, 336] on div at bounding box center [33, 332] width 11 height 11
click at [42, 334] on div at bounding box center [34, 332] width 23 height 23
click at [41, 206] on div at bounding box center [34, 211] width 23 height 23
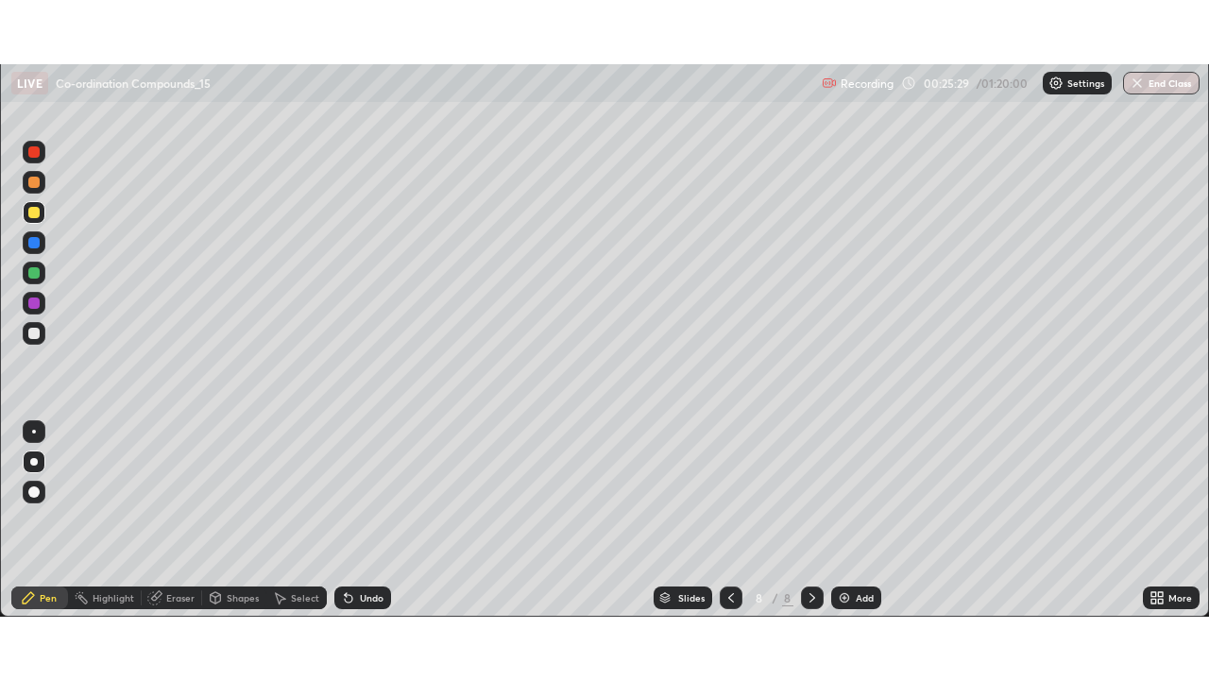
scroll to position [93917, 93260]
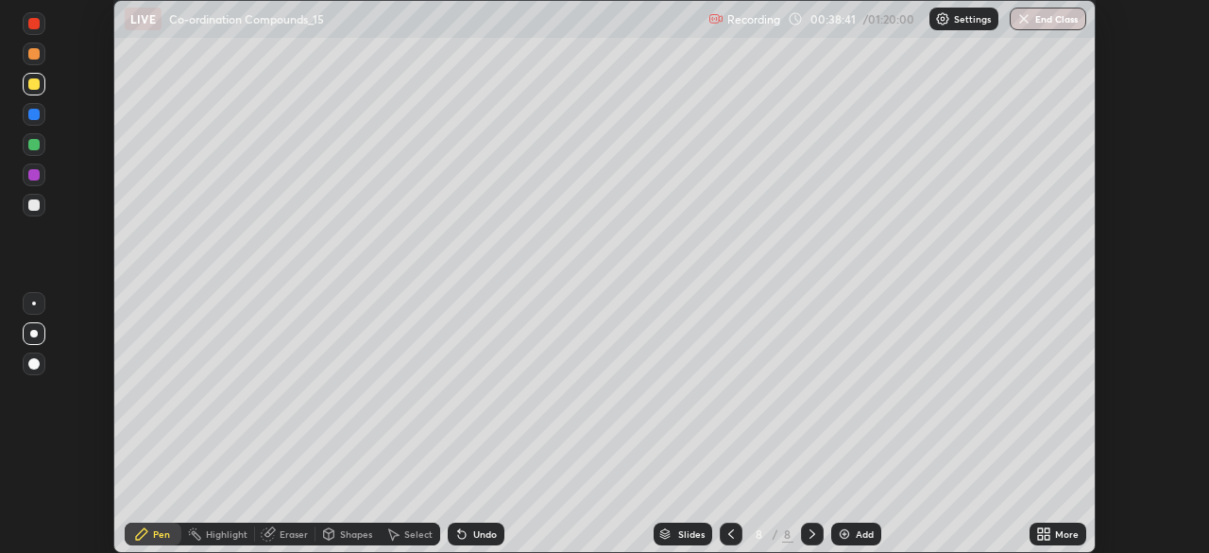
click at [475, 525] on div "Undo" at bounding box center [476, 533] width 57 height 23
click at [479, 524] on div "Undo" at bounding box center [476, 533] width 57 height 23
click at [483, 523] on div "Undo" at bounding box center [476, 533] width 57 height 23
click at [494, 530] on div "Undo" at bounding box center [476, 533] width 57 height 23
click at [489, 531] on div "Undo" at bounding box center [485, 533] width 24 height 9
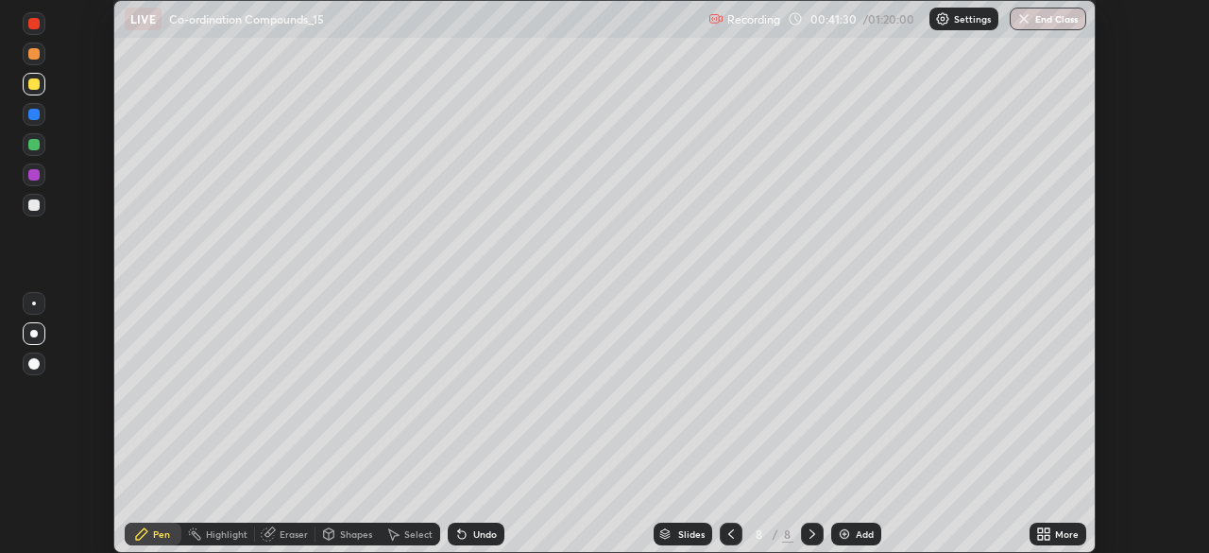
click at [490, 531] on div "Undo" at bounding box center [485, 533] width 24 height 9
click at [477, 531] on div "Undo" at bounding box center [485, 533] width 24 height 9
click at [478, 533] on div "Undo" at bounding box center [485, 533] width 24 height 9
click at [473, 536] on div "Undo" at bounding box center [485, 533] width 24 height 9
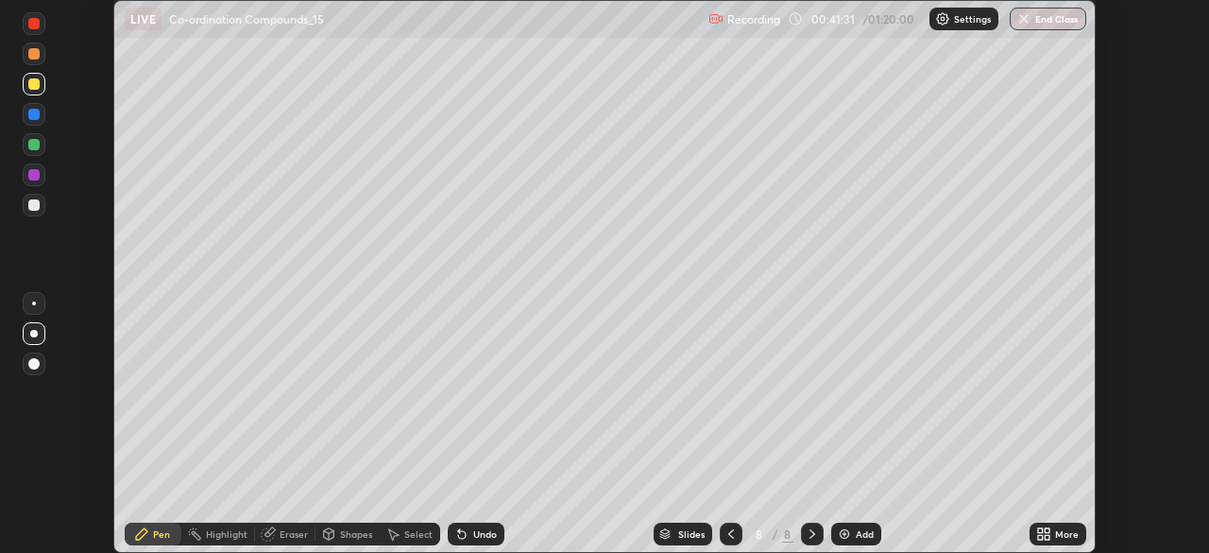
click at [473, 536] on div "Undo" at bounding box center [485, 533] width 24 height 9
click at [473, 534] on div "Undo" at bounding box center [485, 533] width 24 height 9
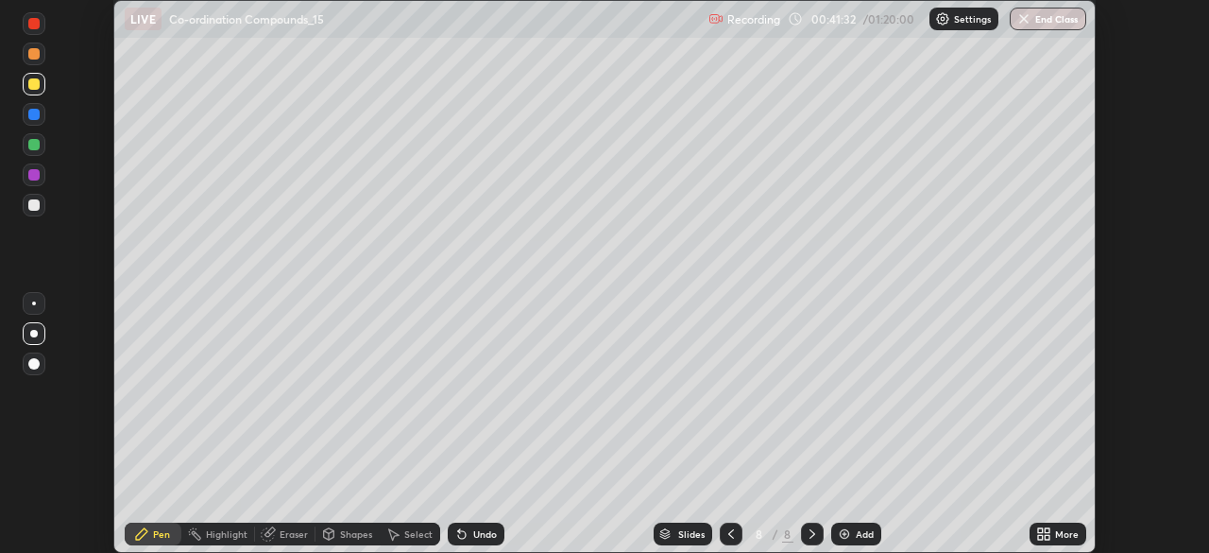
click at [473, 534] on div "Undo" at bounding box center [485, 533] width 24 height 9
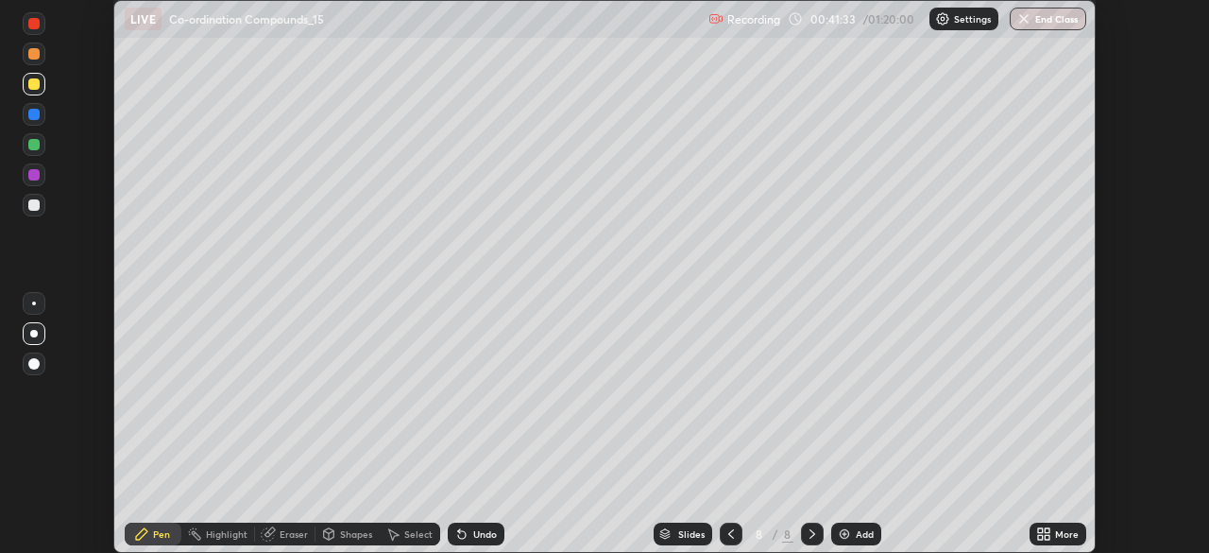
click at [473, 534] on div "Undo" at bounding box center [485, 533] width 24 height 9
click at [473, 533] on div "Undo" at bounding box center [485, 533] width 24 height 9
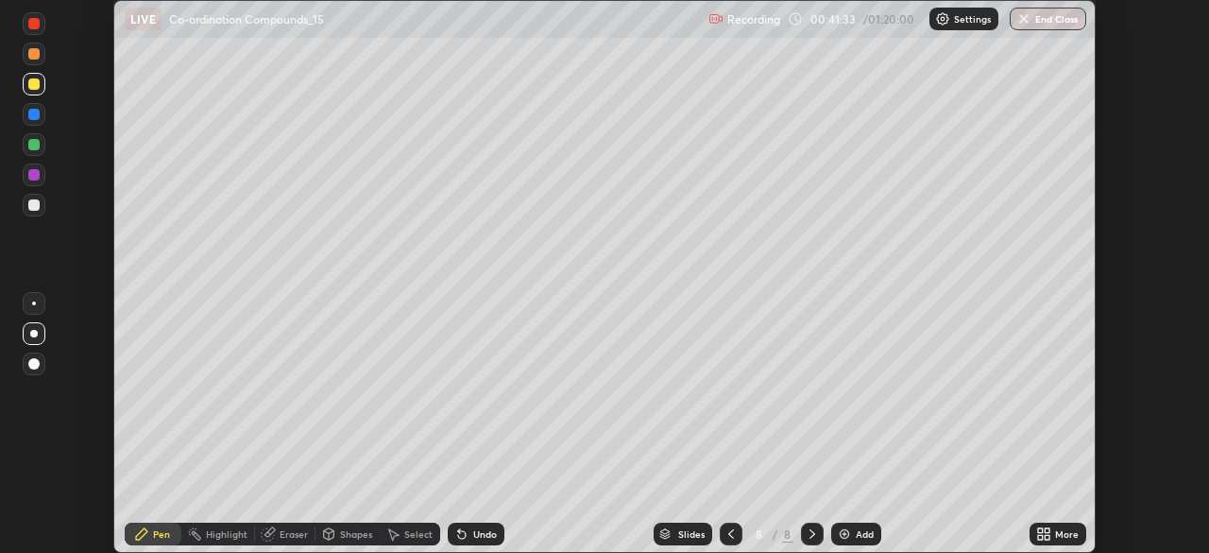
click at [473, 533] on div "Undo" at bounding box center [485, 533] width 24 height 9
click at [473, 534] on div "Undo" at bounding box center [485, 533] width 24 height 9
click at [474, 533] on div "Undo" at bounding box center [485, 533] width 24 height 9
click at [473, 532] on div "Undo" at bounding box center [485, 533] width 24 height 9
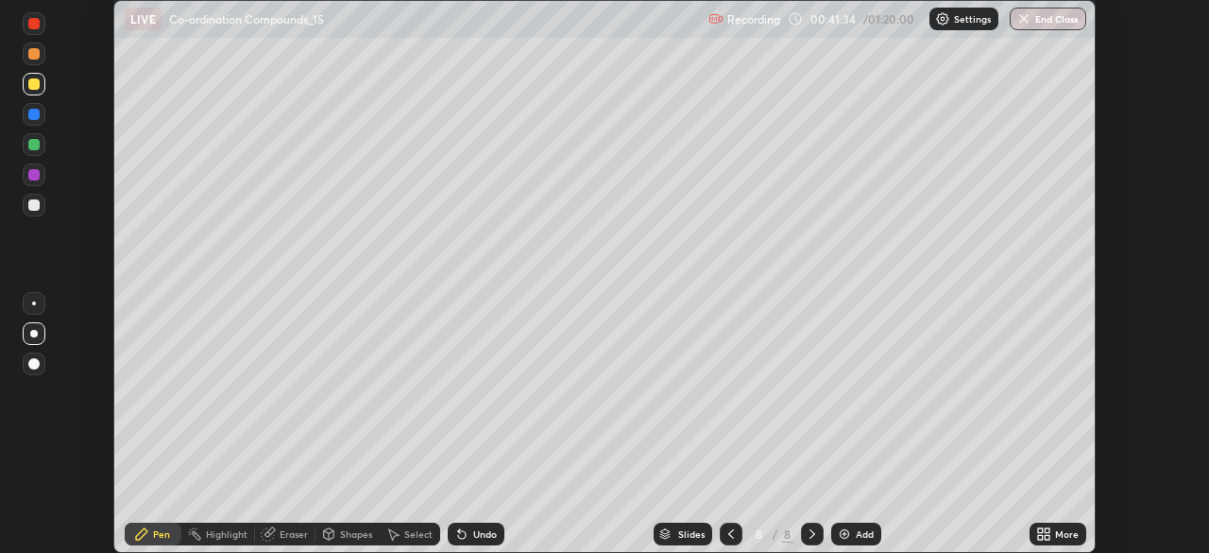
click at [475, 533] on div "Undo" at bounding box center [485, 533] width 24 height 9
click at [475, 531] on div "Undo" at bounding box center [485, 533] width 24 height 9
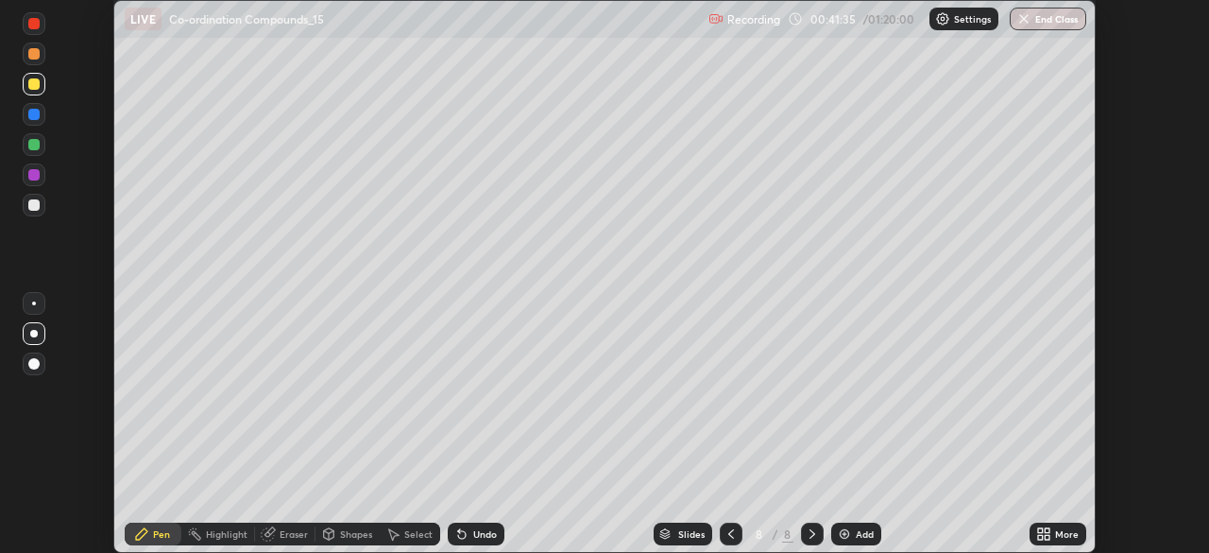
click at [475, 531] on div "Undo" at bounding box center [485, 533] width 24 height 9
click at [476, 529] on div "Undo" at bounding box center [485, 533] width 24 height 9
click at [475, 529] on div "Undo" at bounding box center [485, 533] width 24 height 9
click at [1043, 532] on icon at bounding box center [1040, 530] width 5 height 5
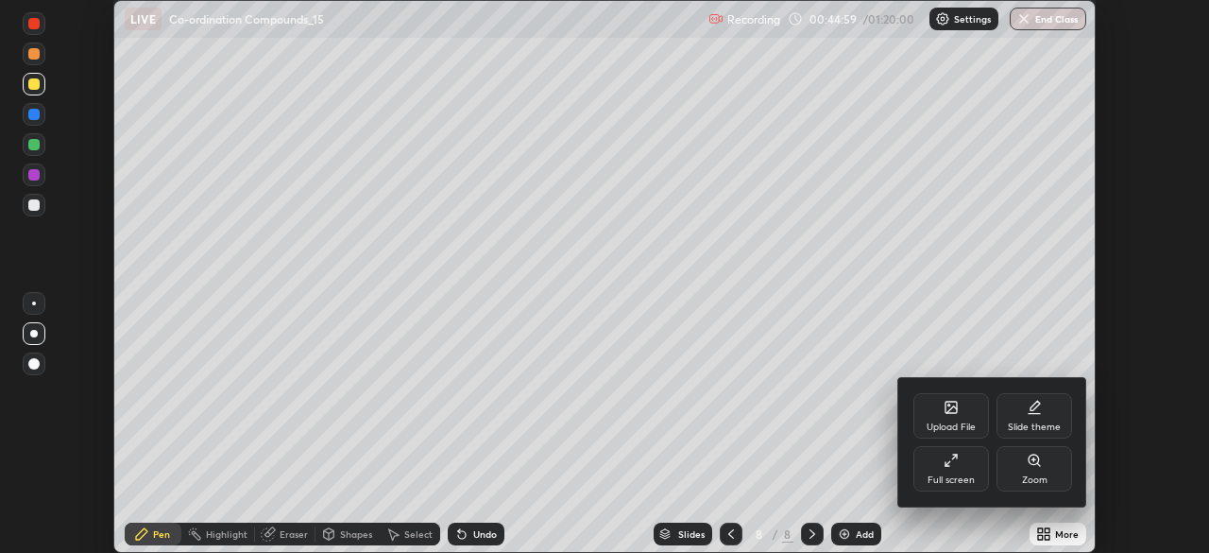
click at [941, 476] on div "Full screen" at bounding box center [951, 479] width 47 height 9
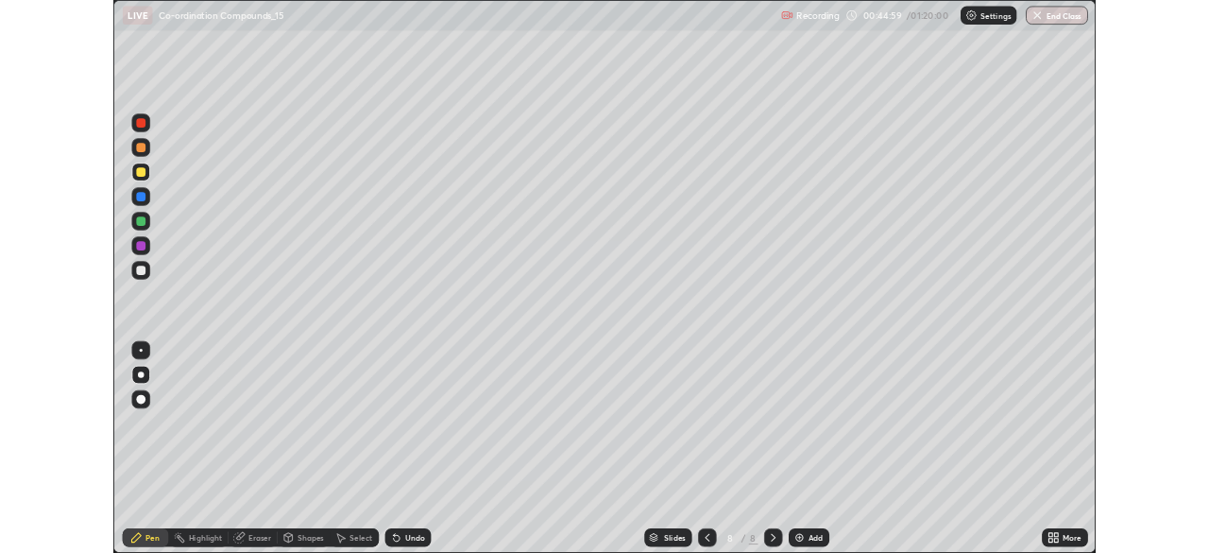
scroll to position [680, 1209]
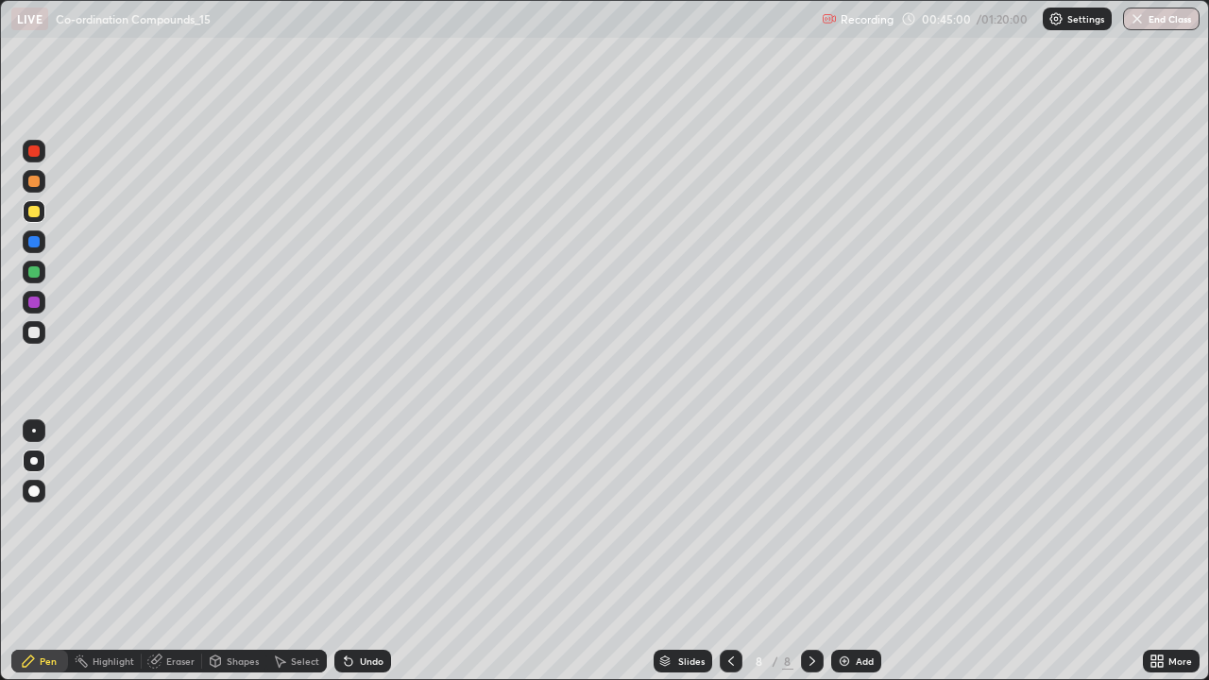
click at [851, 552] on div "Add" at bounding box center [856, 661] width 50 height 23
click at [360, 552] on div "Undo" at bounding box center [372, 661] width 24 height 9
click at [249, 552] on div "Shapes" at bounding box center [234, 661] width 64 height 23
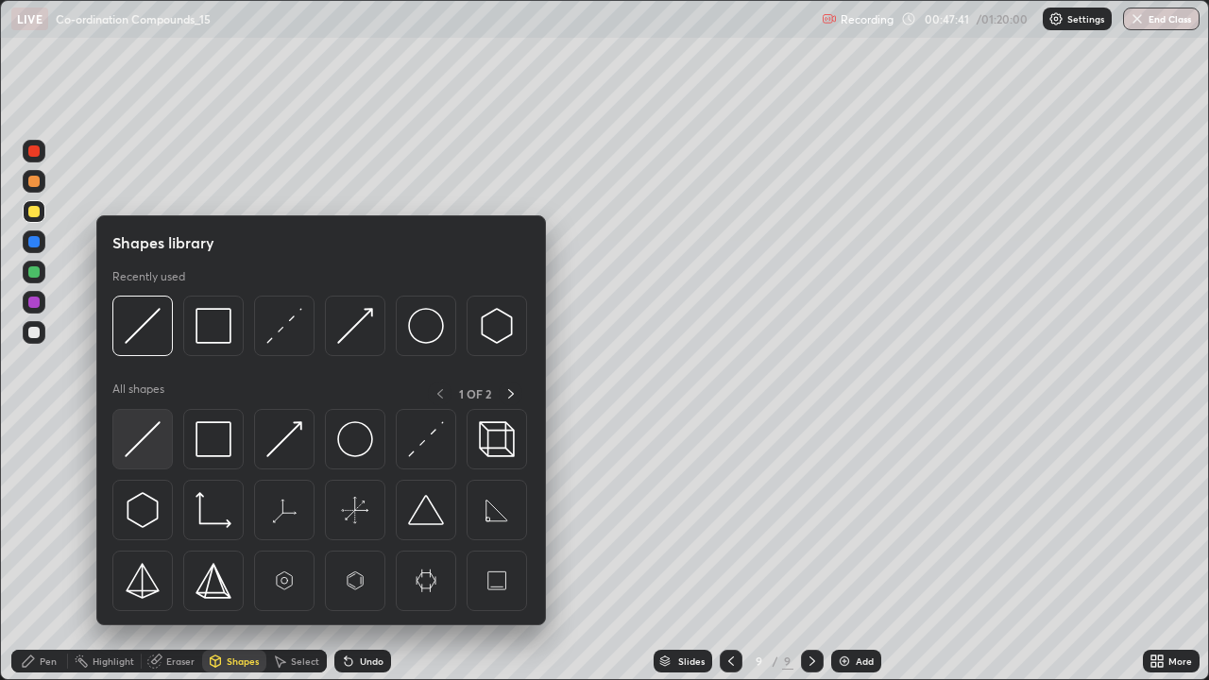
click at [159, 433] on img at bounding box center [143, 439] width 36 height 36
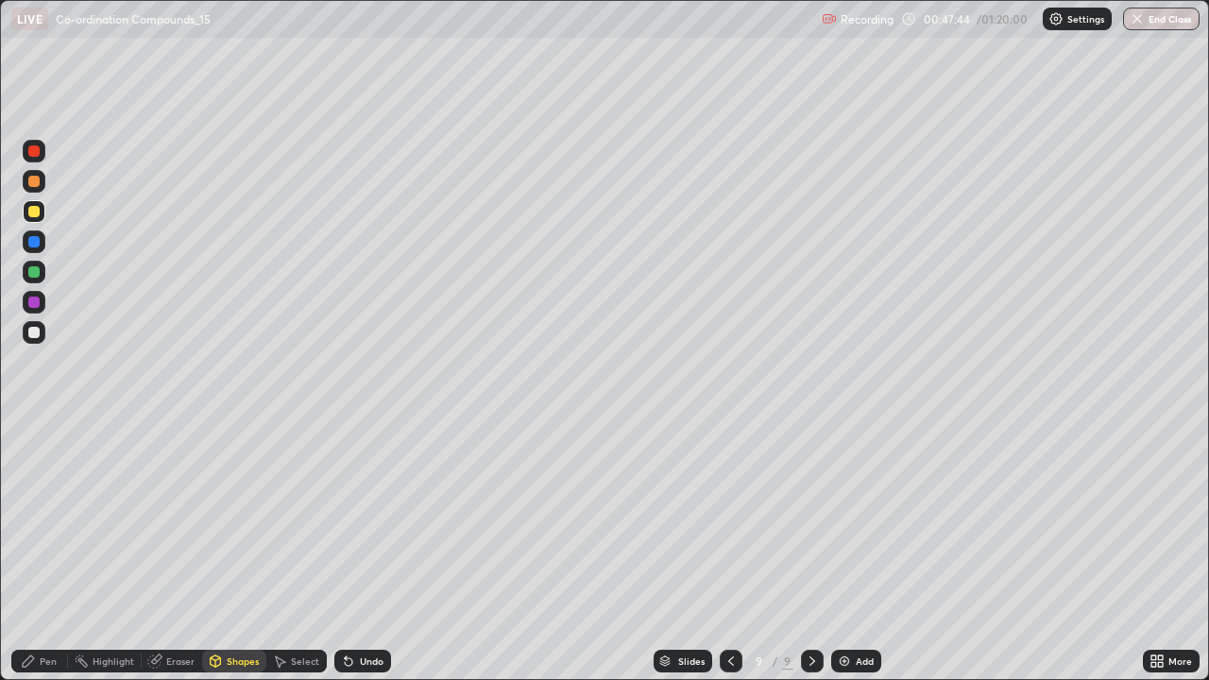
click at [50, 552] on div "Pen" at bounding box center [48, 661] width 17 height 9
click at [384, 552] on div "Undo" at bounding box center [362, 661] width 57 height 23
click at [386, 552] on div "Undo" at bounding box center [362, 661] width 57 height 23
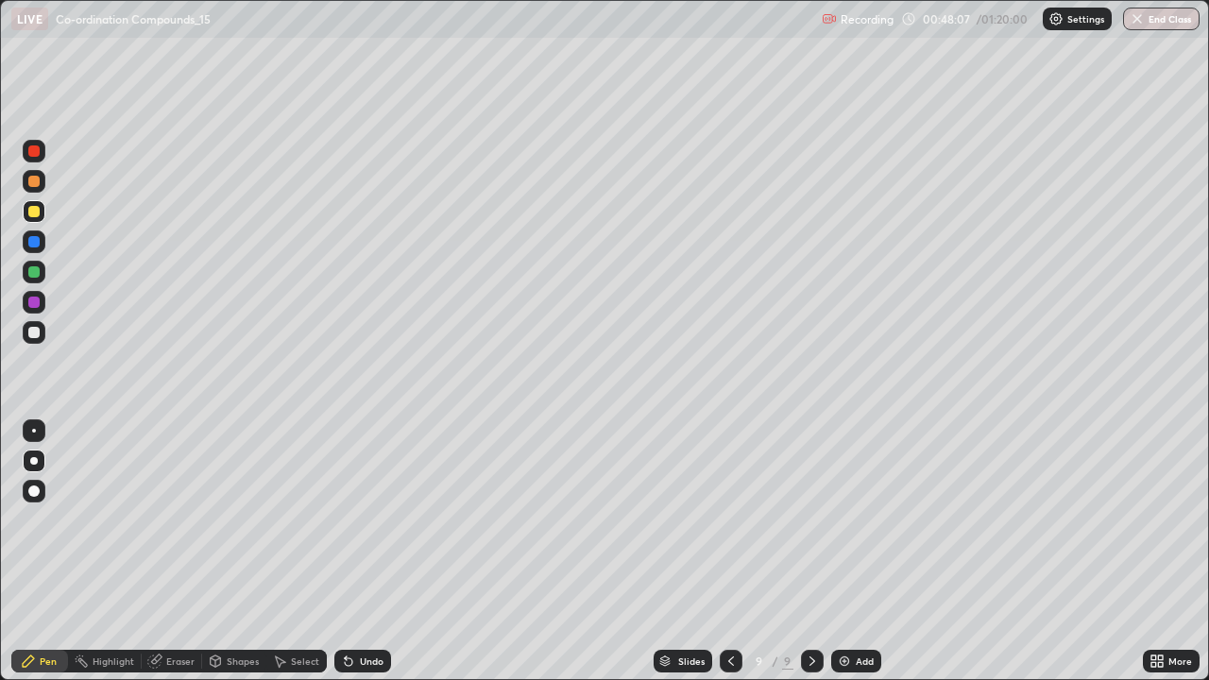
click at [383, 552] on div "Undo" at bounding box center [362, 661] width 57 height 23
click at [41, 175] on div at bounding box center [34, 181] width 23 height 23
click at [369, 552] on div "Undo" at bounding box center [362, 661] width 57 height 23
click at [357, 552] on div "Undo" at bounding box center [362, 661] width 57 height 23
click at [355, 552] on div "Undo" at bounding box center [362, 661] width 57 height 23
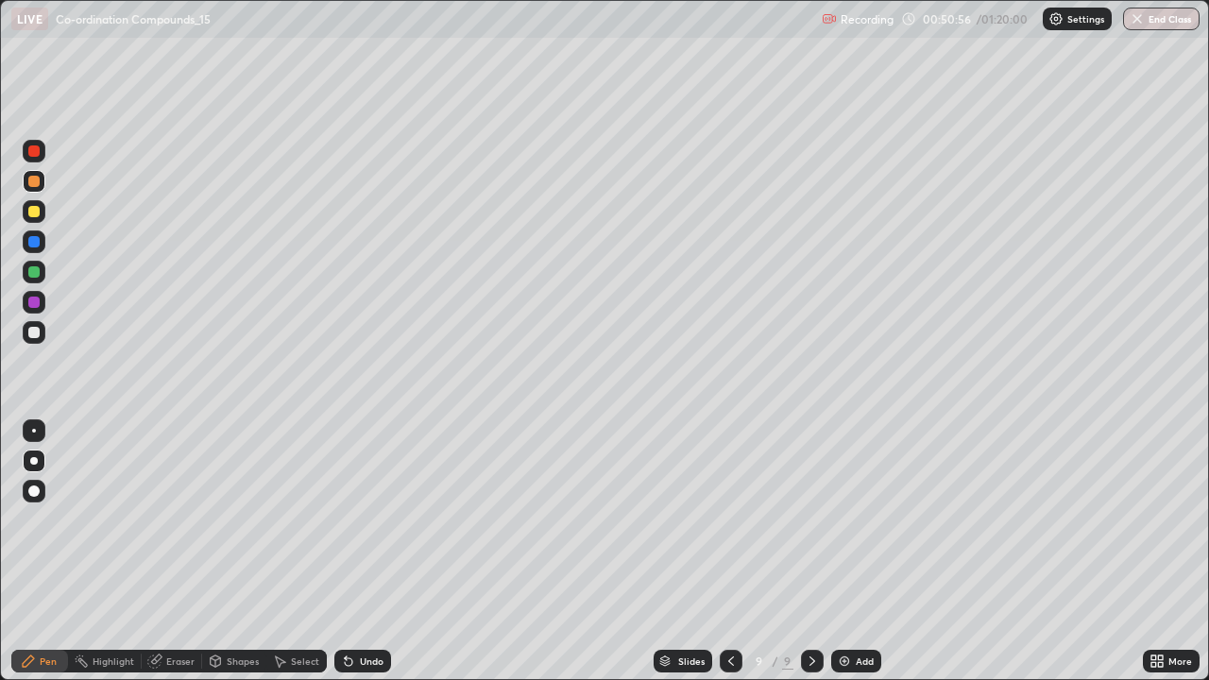
click at [355, 552] on div "Undo" at bounding box center [362, 661] width 57 height 23
click at [360, 552] on div "Undo" at bounding box center [372, 661] width 24 height 9
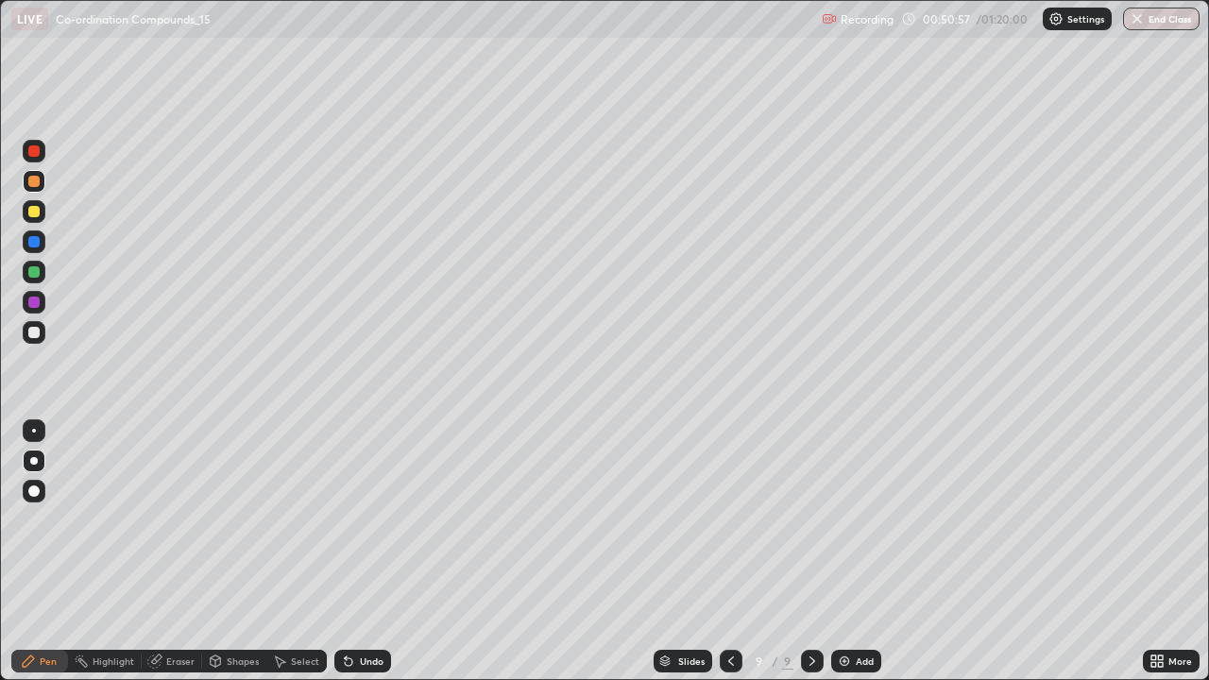
click at [360, 552] on div "Undo" at bounding box center [372, 661] width 24 height 9
click at [364, 552] on div "Undo" at bounding box center [372, 661] width 24 height 9
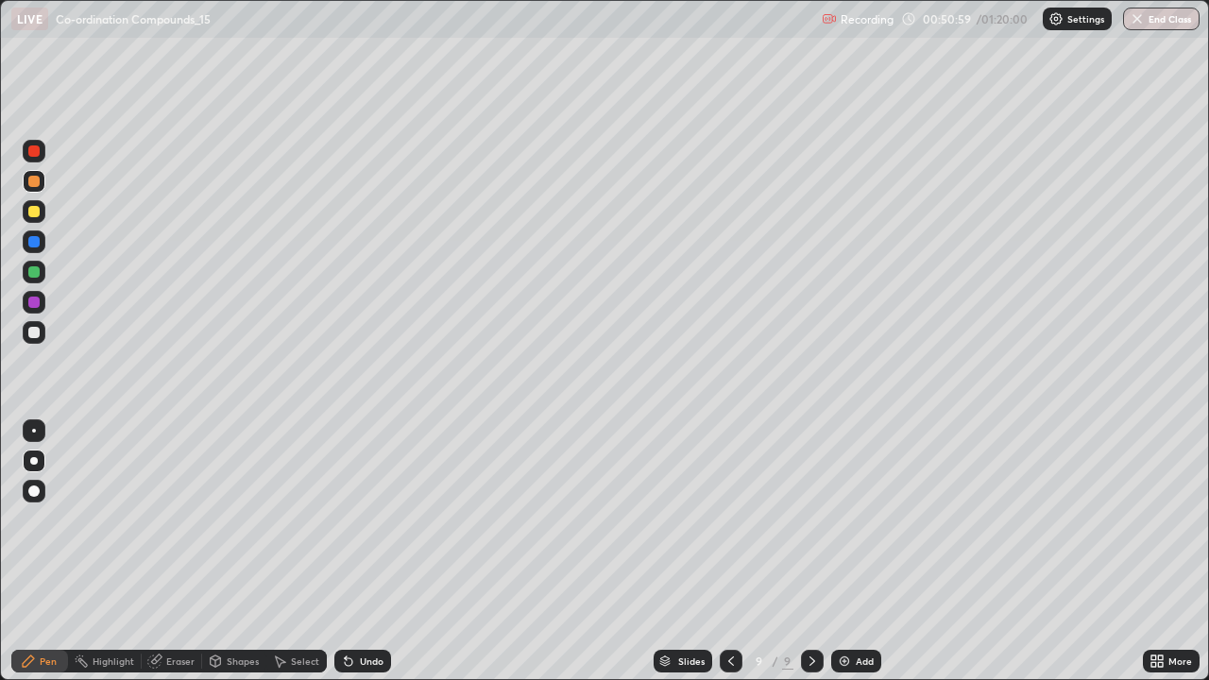
click at [364, 552] on div "Undo" at bounding box center [372, 661] width 24 height 9
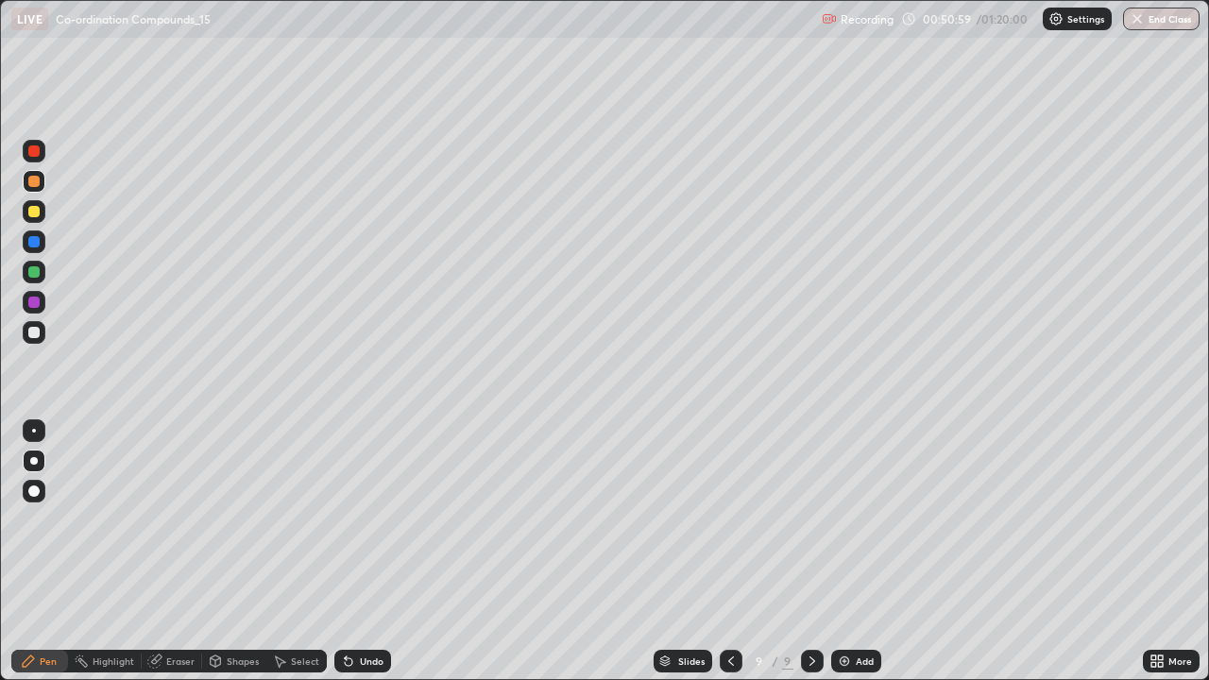
click at [363, 552] on div "Undo" at bounding box center [372, 661] width 24 height 9
click at [362, 552] on div "Undo" at bounding box center [372, 661] width 24 height 9
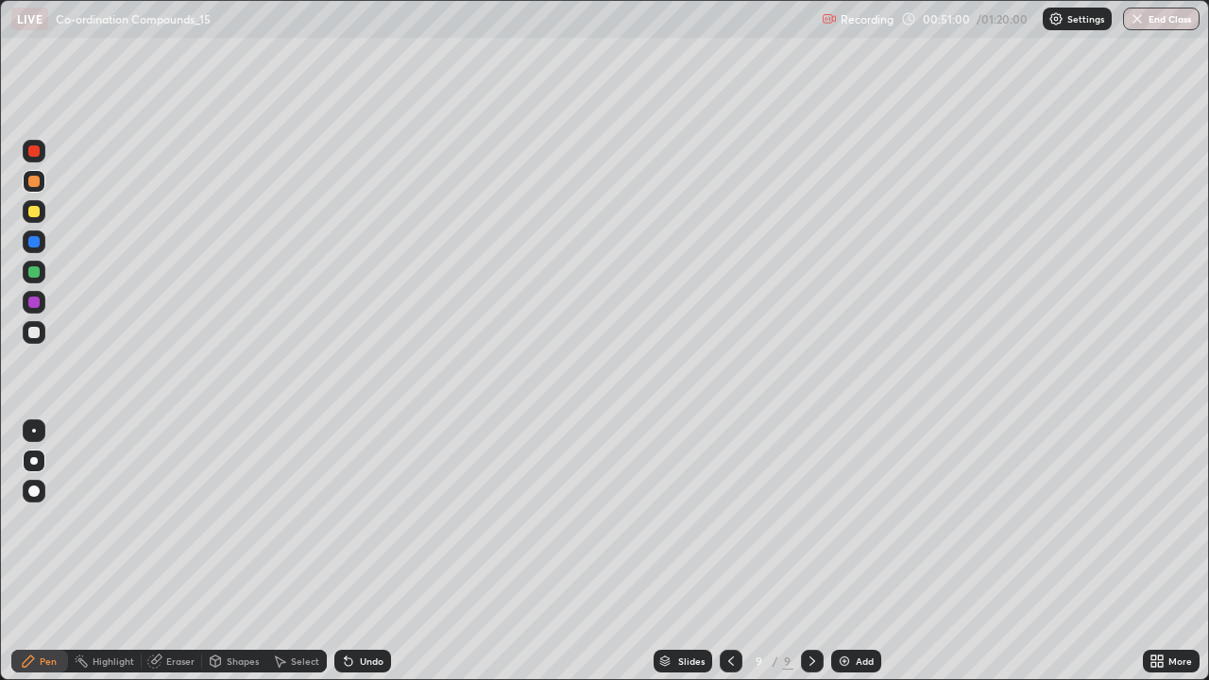
click at [362, 552] on div "Undo" at bounding box center [372, 661] width 24 height 9
click at [363, 552] on div "Undo" at bounding box center [372, 661] width 24 height 9
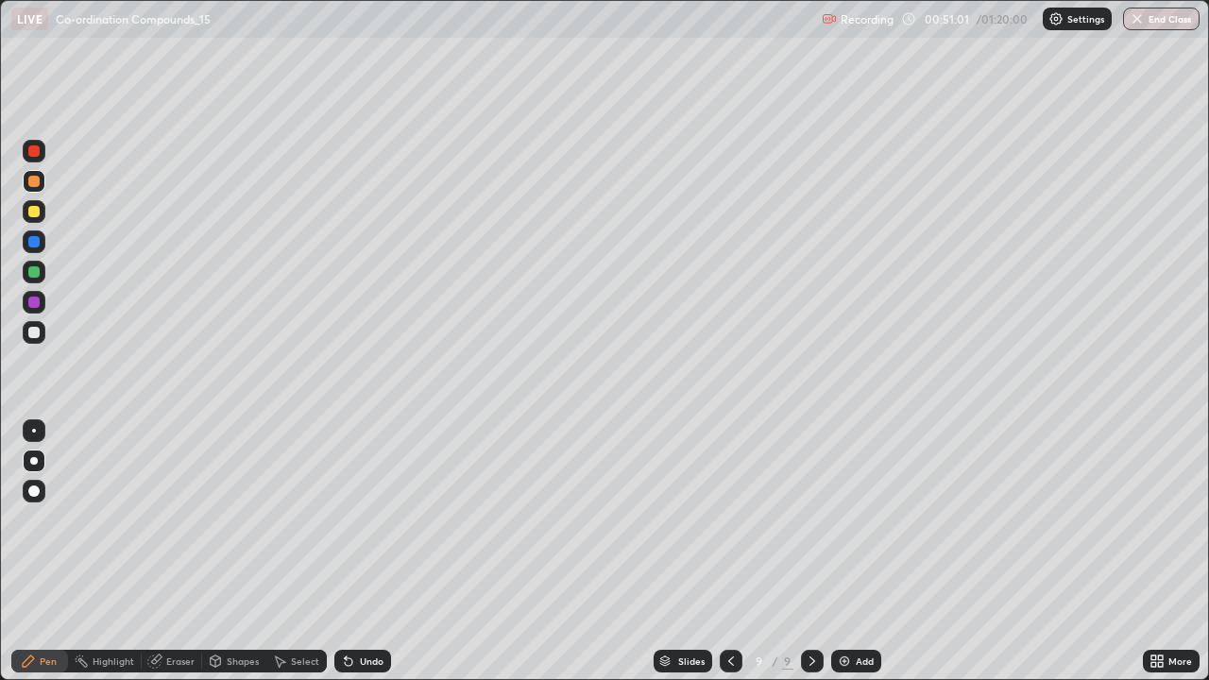
click at [363, 552] on div "Undo" at bounding box center [372, 661] width 24 height 9
click at [360, 552] on div "Undo" at bounding box center [372, 661] width 24 height 9
click at [377, 552] on div "Undo" at bounding box center [372, 661] width 24 height 9
click at [35, 328] on div at bounding box center [33, 332] width 11 height 11
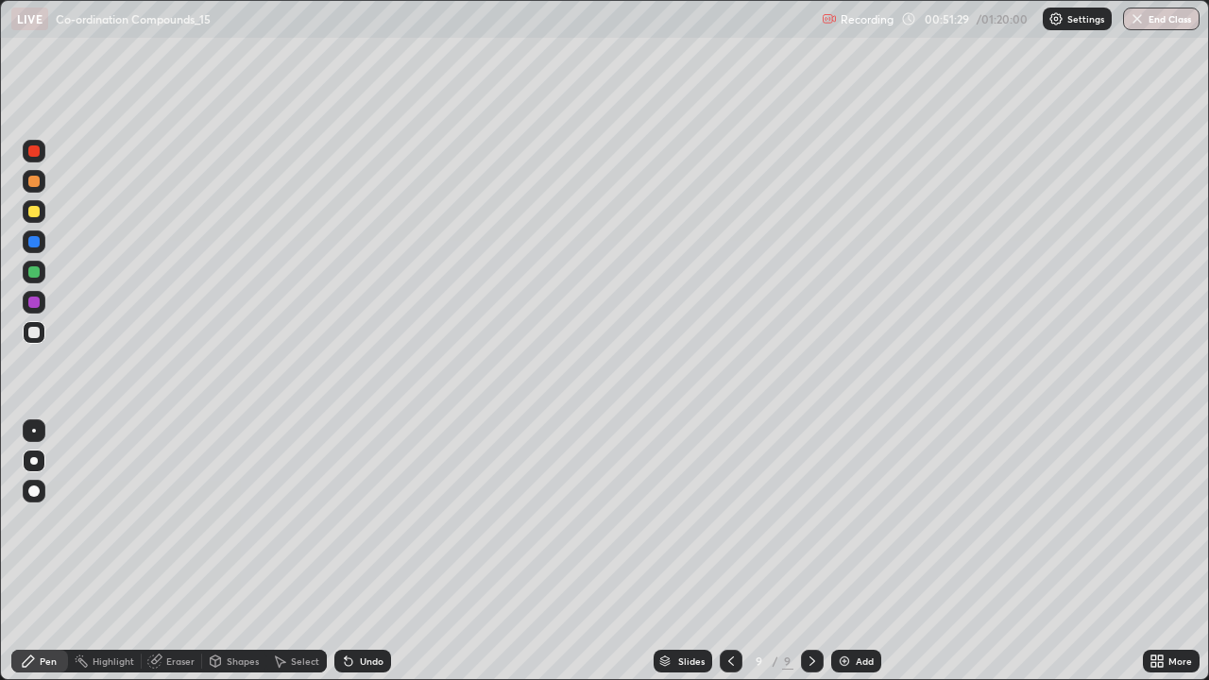
click at [375, 552] on div "Undo" at bounding box center [362, 661] width 57 height 23
click at [866, 552] on div "Add" at bounding box center [856, 661] width 50 height 23
click at [36, 173] on div at bounding box center [34, 181] width 23 height 23
click at [384, 552] on div "Undo" at bounding box center [362, 661] width 57 height 23
click at [232, 552] on div "Shapes" at bounding box center [243, 661] width 32 height 9
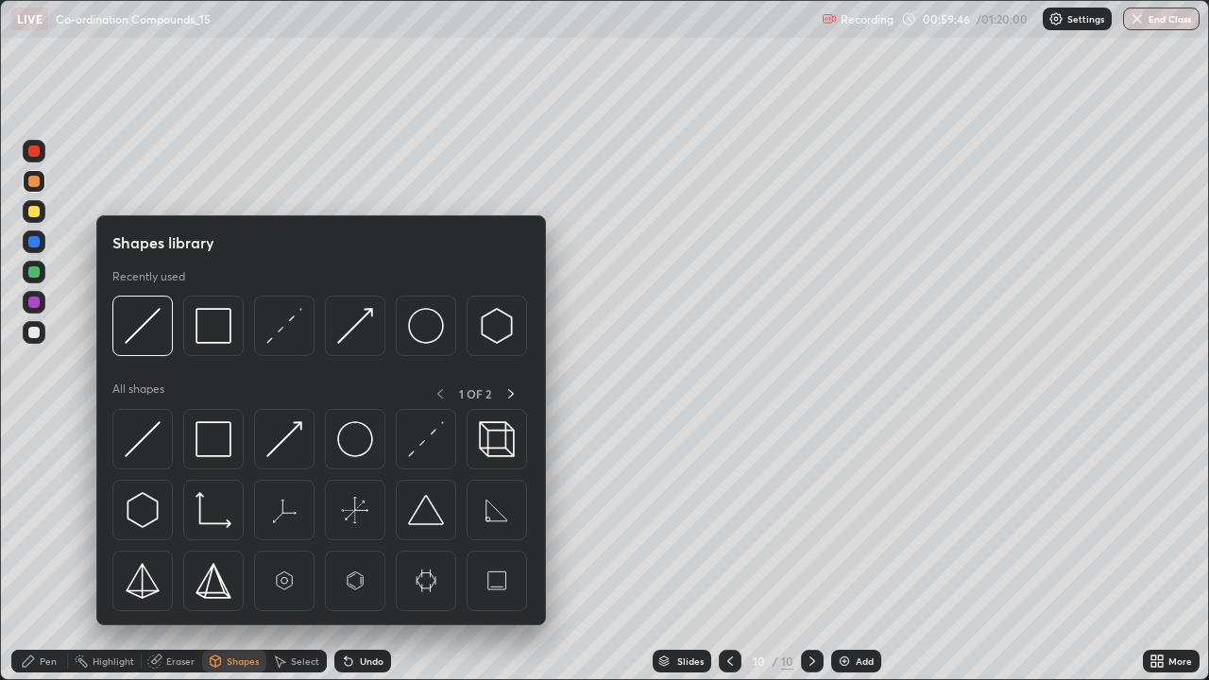
click at [177, 552] on div "Eraser" at bounding box center [180, 661] width 28 height 9
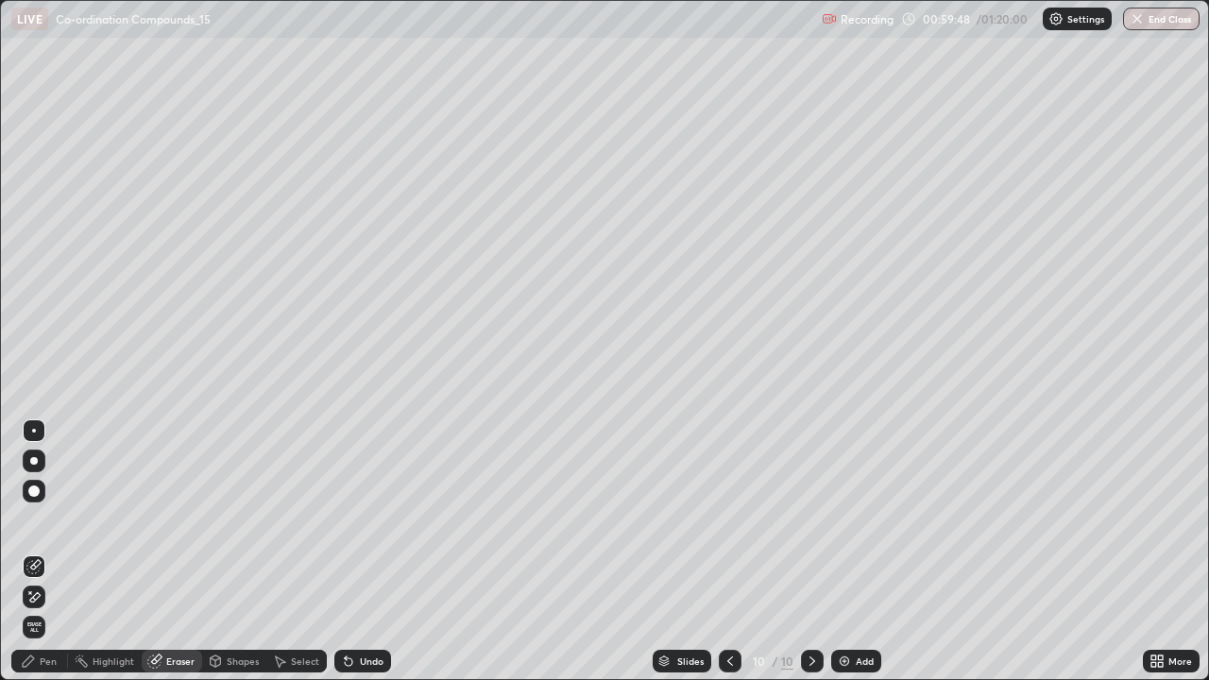
click at [36, 552] on div "Pen" at bounding box center [39, 661] width 57 height 23
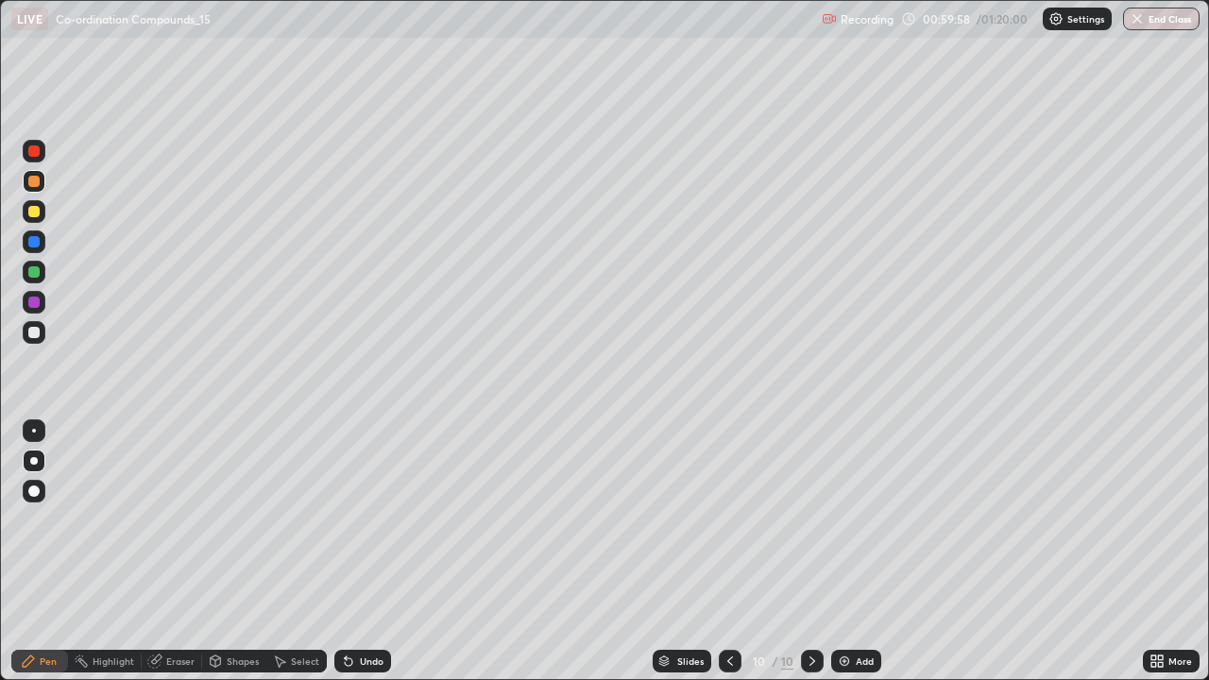
click at [35, 302] on div at bounding box center [33, 302] width 11 height 11
click at [231, 552] on div "Shapes" at bounding box center [243, 661] width 32 height 9
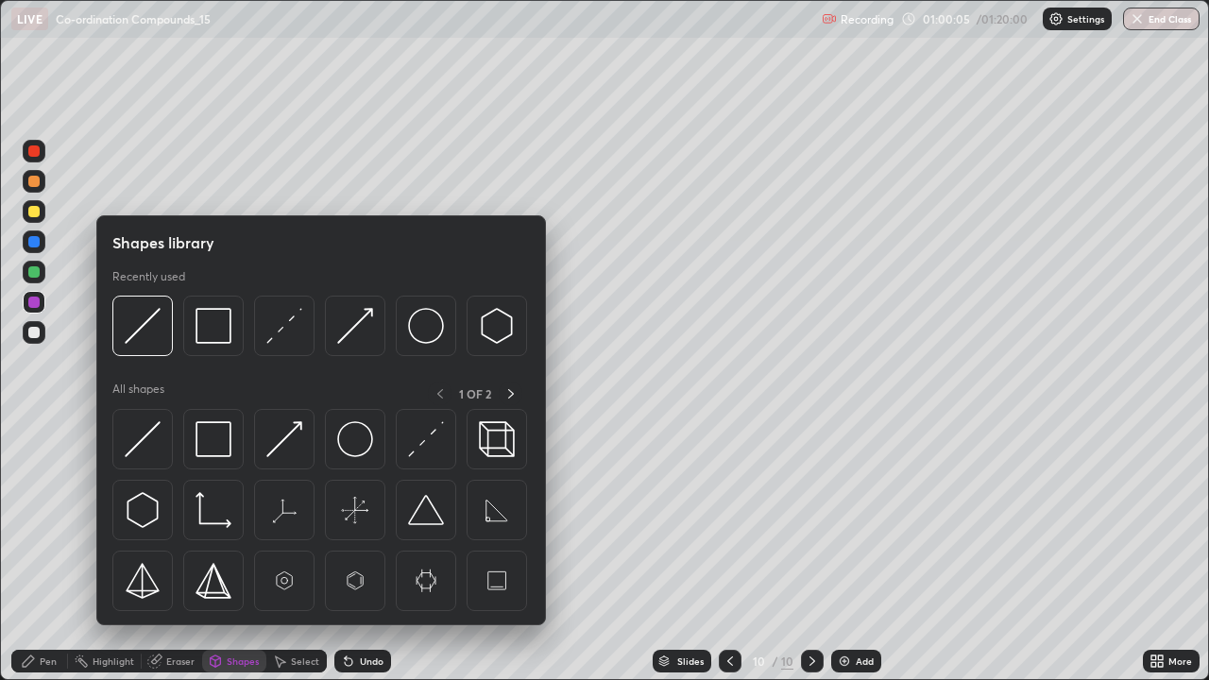
click at [182, 552] on div "Eraser" at bounding box center [180, 661] width 28 height 9
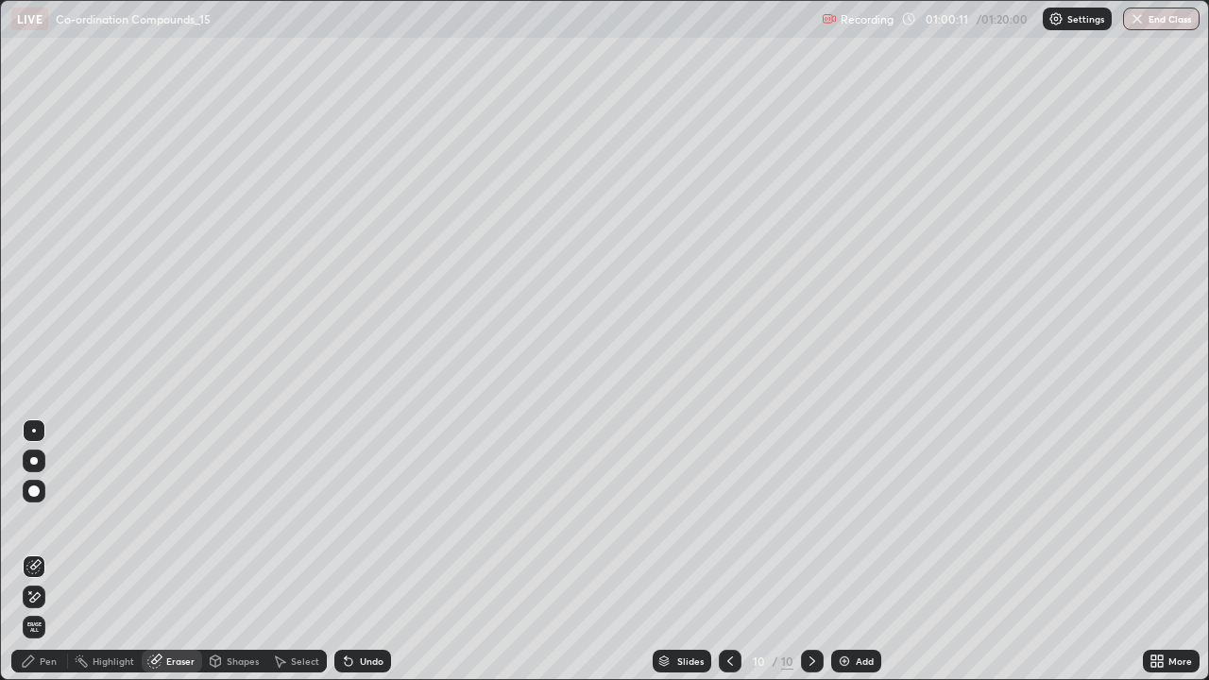
click at [54, 552] on div "Pen" at bounding box center [39, 661] width 57 height 23
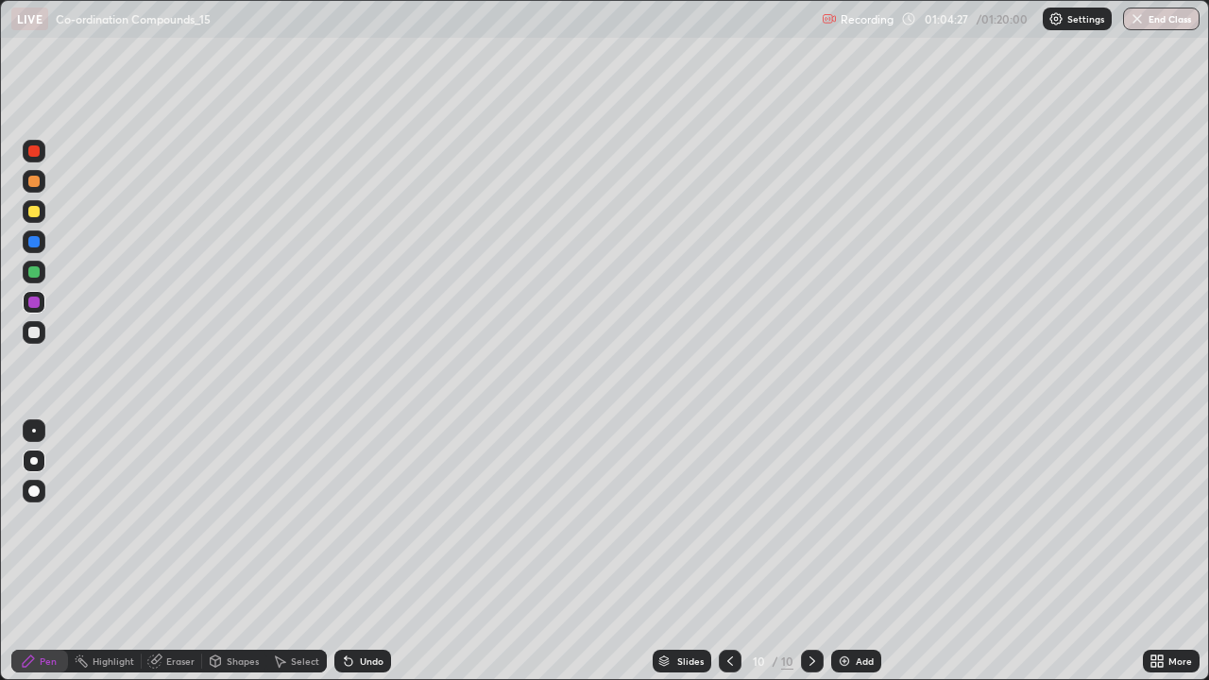
click at [863, 552] on div "Add" at bounding box center [856, 661] width 50 height 23
click at [36, 336] on div at bounding box center [33, 332] width 11 height 11
click at [367, 552] on div "Undo" at bounding box center [372, 661] width 24 height 9
click at [370, 552] on div "Undo" at bounding box center [372, 661] width 24 height 9
click at [363, 552] on div "Undo" at bounding box center [362, 661] width 57 height 23
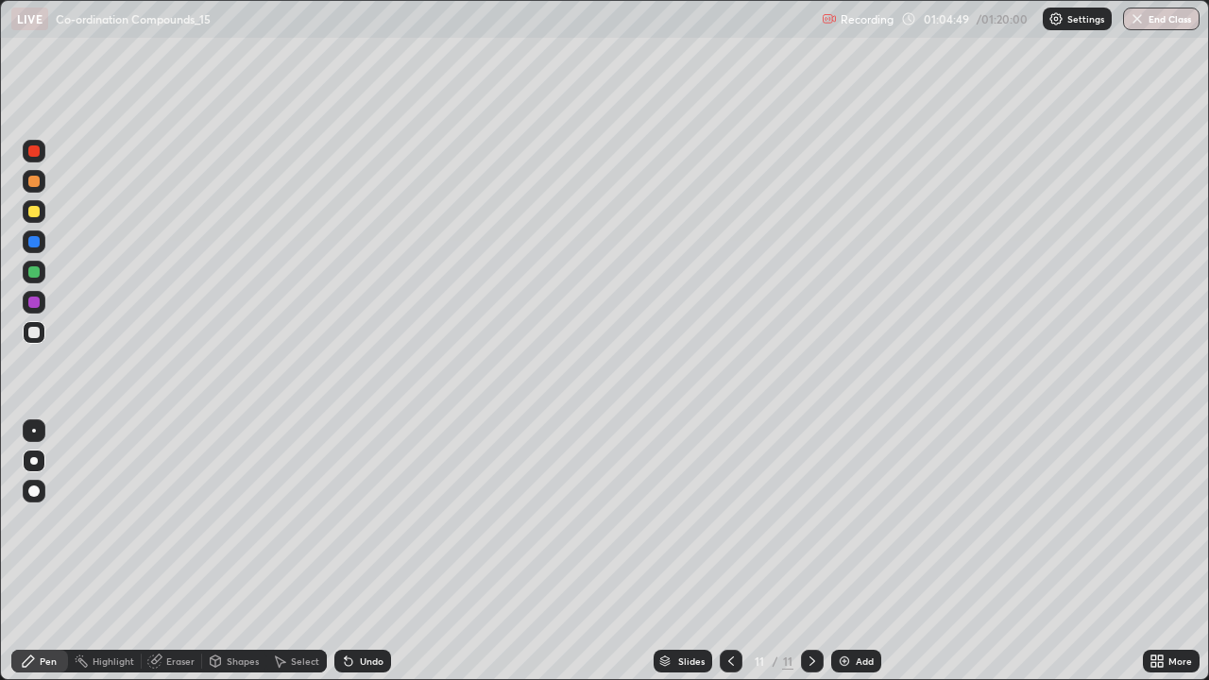
click at [360, 552] on div "Undo" at bounding box center [372, 661] width 24 height 9
click at [351, 552] on div "Undo" at bounding box center [362, 661] width 57 height 23
click at [346, 552] on icon at bounding box center [349, 662] width 8 height 8
click at [367, 552] on div "Undo" at bounding box center [362, 661] width 57 height 23
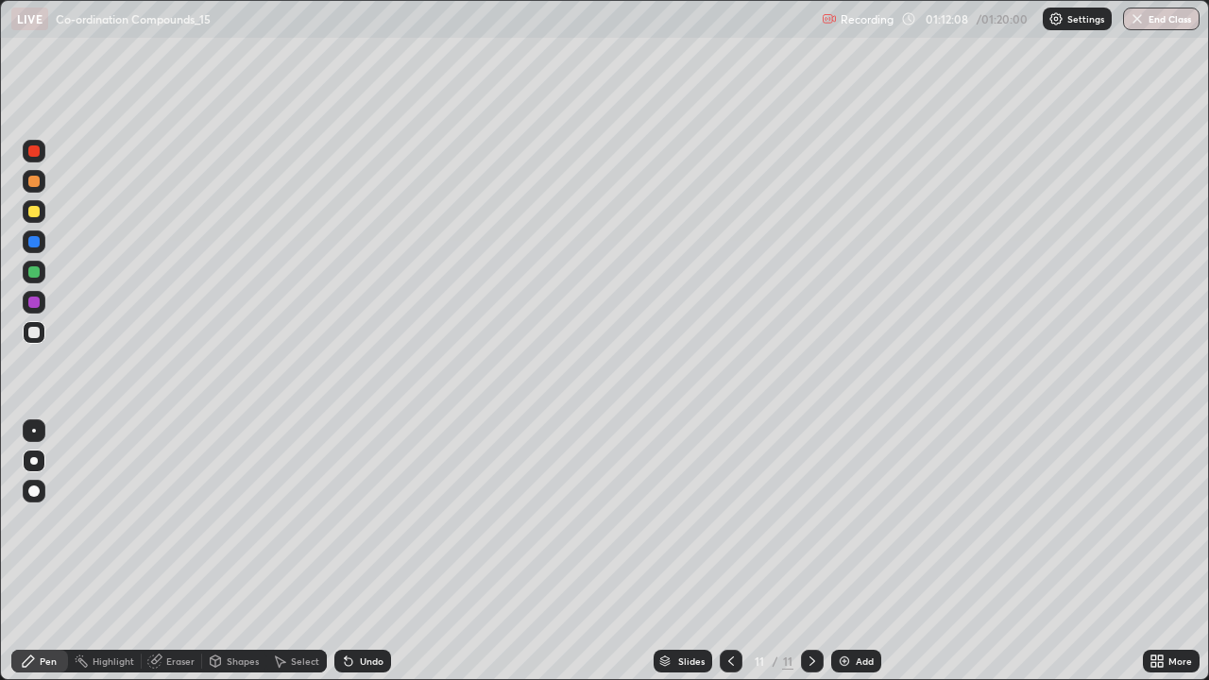
click at [864, 552] on div "Add" at bounding box center [856, 661] width 50 height 23
click at [376, 552] on div "Undo" at bounding box center [372, 661] width 24 height 9
click at [368, 552] on div "Undo" at bounding box center [372, 661] width 24 height 9
click at [367, 552] on div "Undo" at bounding box center [372, 661] width 24 height 9
click at [367, 552] on div "Undo" at bounding box center [359, 661] width 64 height 38
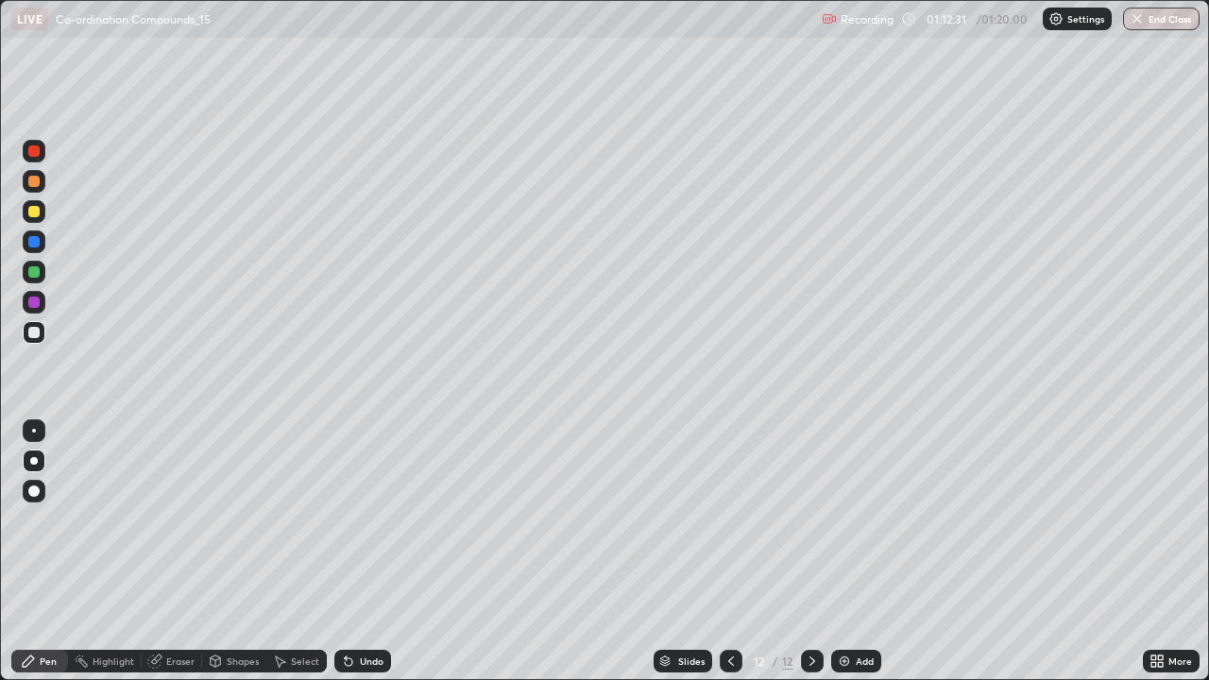
click at [370, 552] on div "Undo" at bounding box center [372, 661] width 24 height 9
click at [360, 552] on div "Undo" at bounding box center [359, 661] width 64 height 38
click at [361, 552] on div "Undo" at bounding box center [362, 661] width 57 height 23
click at [371, 552] on div "Undo" at bounding box center [372, 661] width 24 height 9
click at [35, 210] on div at bounding box center [33, 211] width 11 height 11
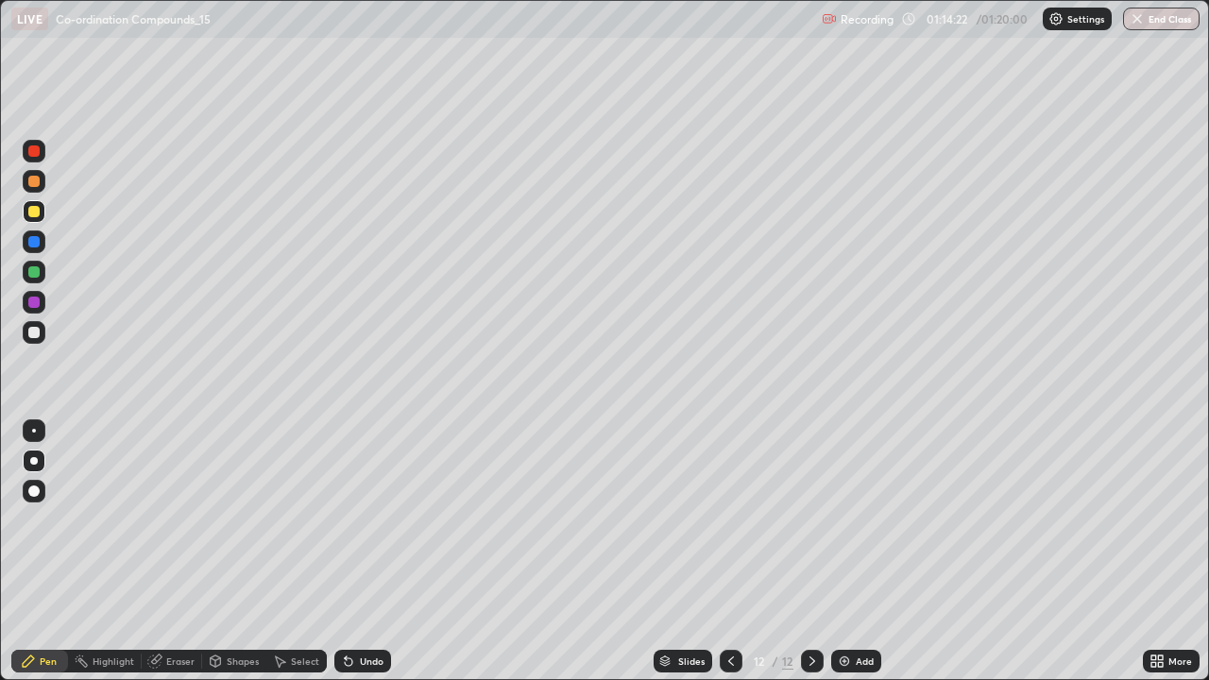
click at [189, 552] on div "Eraser" at bounding box center [180, 661] width 28 height 9
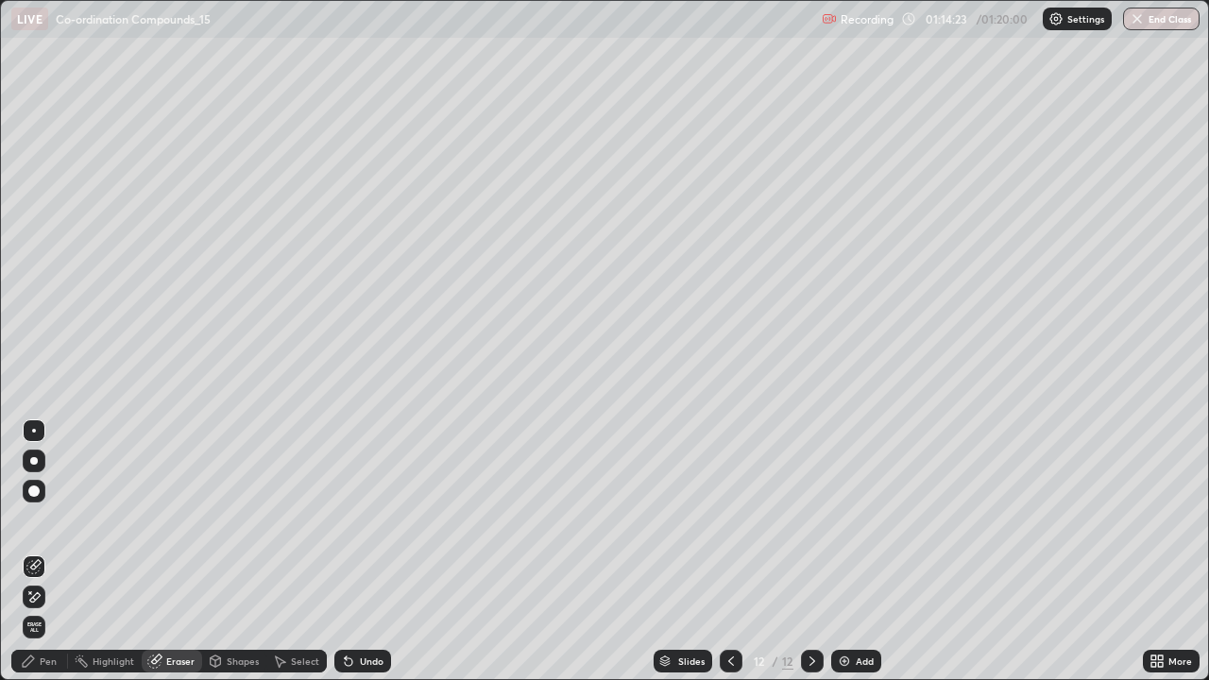
click at [76, 552] on circle at bounding box center [76, 659] width 2 height 2
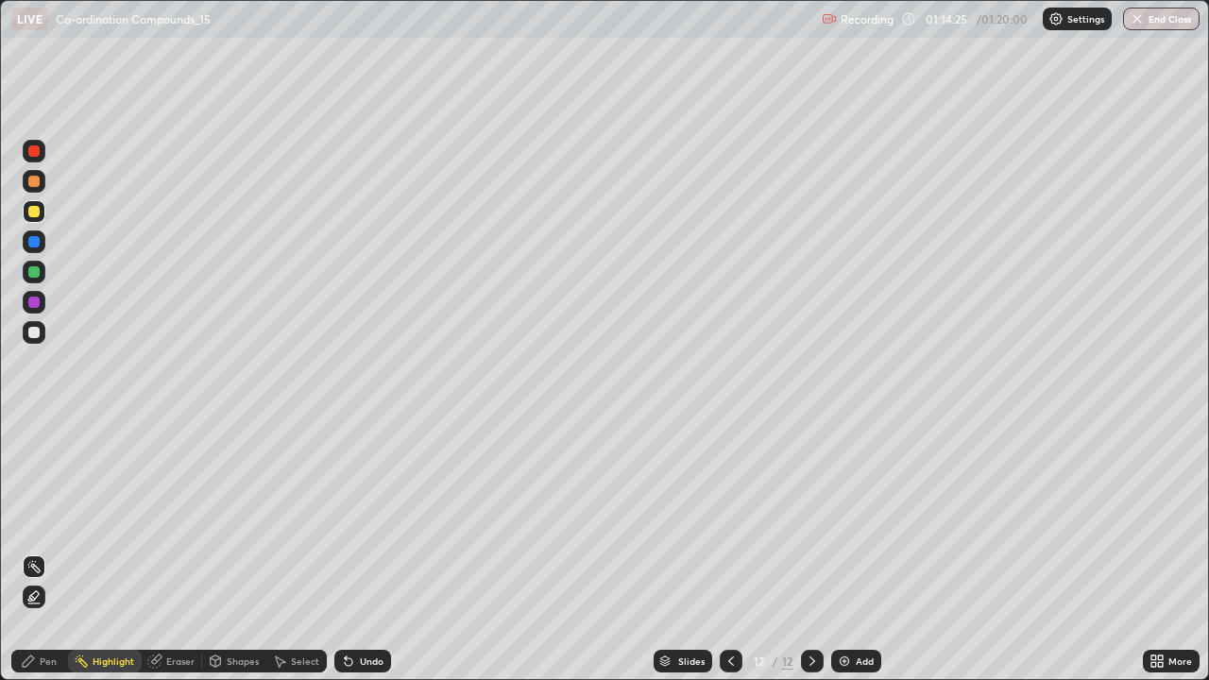
click at [56, 552] on div "Pen" at bounding box center [39, 661] width 57 height 23
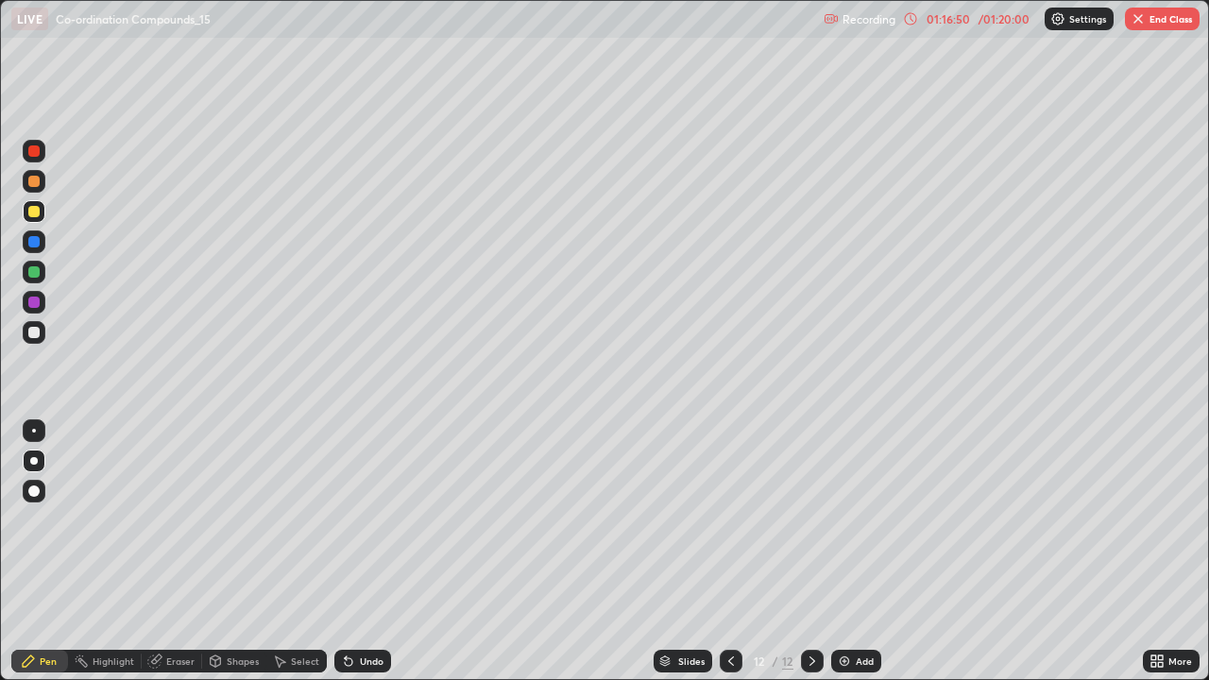
click at [1159, 18] on button "End Class" at bounding box center [1162, 19] width 75 height 23
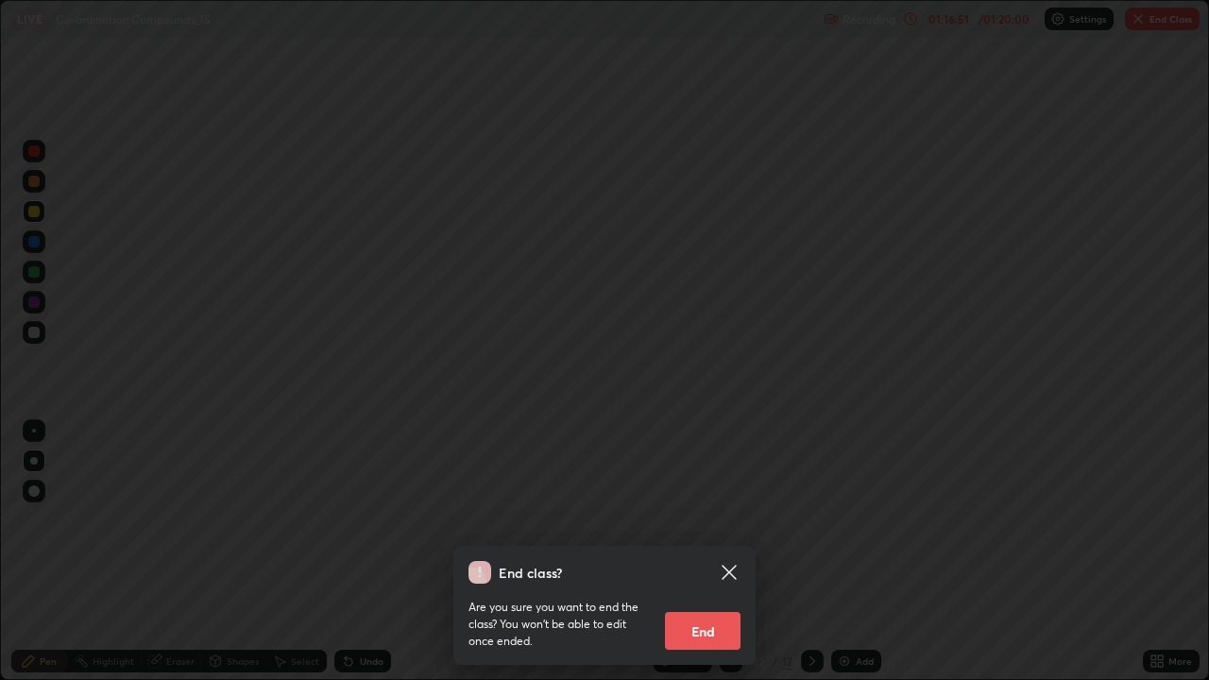
click at [701, 552] on button "End" at bounding box center [703, 631] width 76 height 38
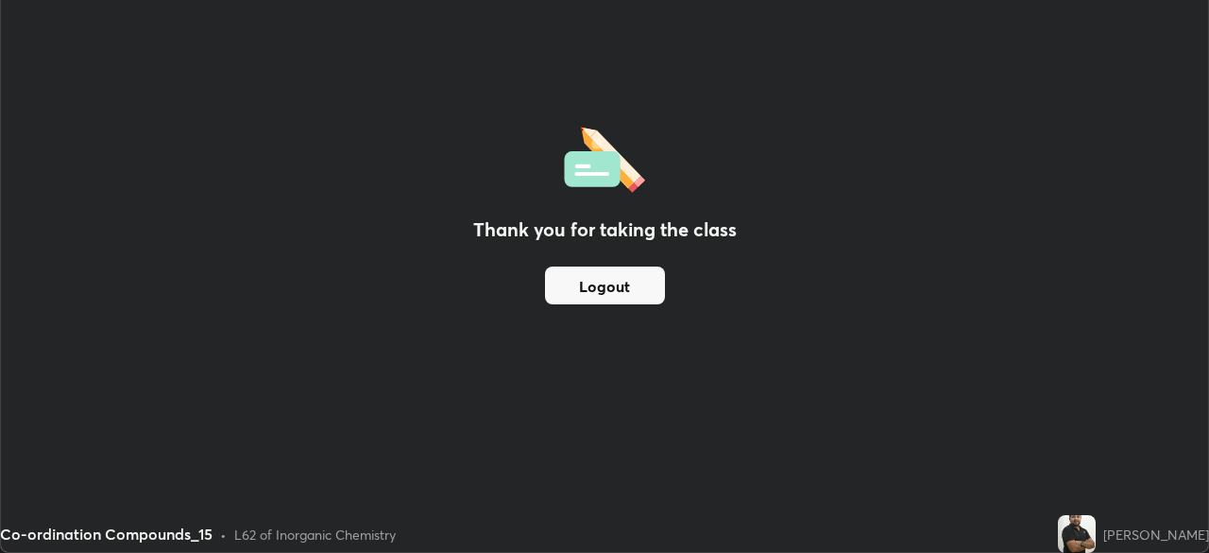
scroll to position [93917, 93260]
